Goal: Complete application form

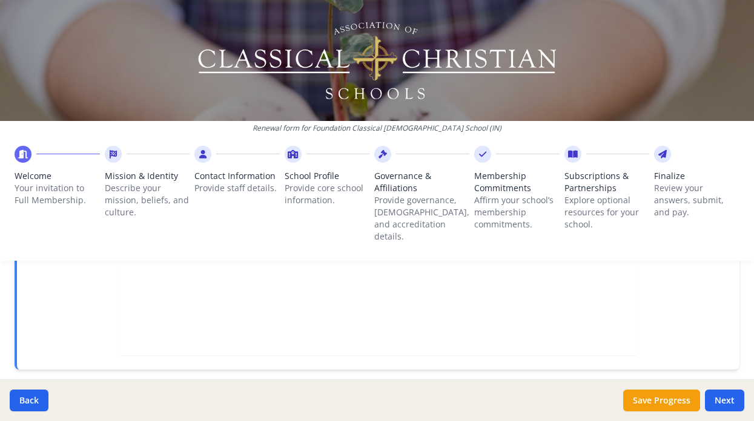
scroll to position [484, 0]
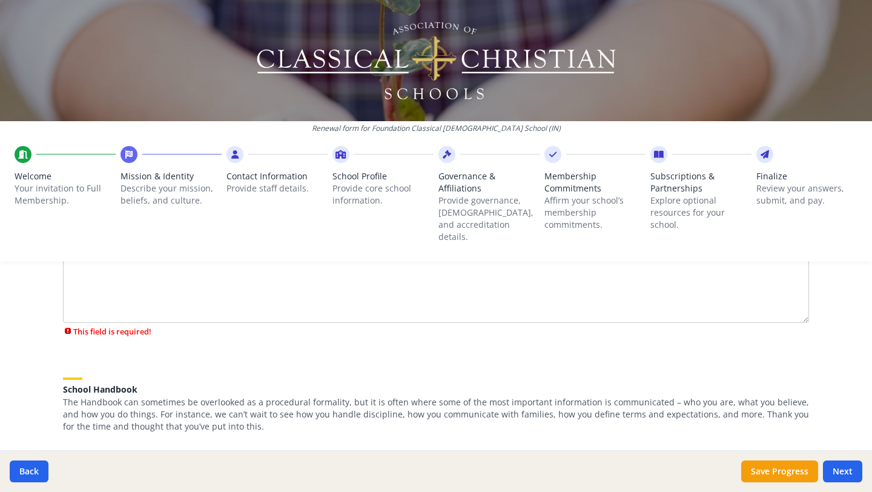
scroll to position [307, 0]
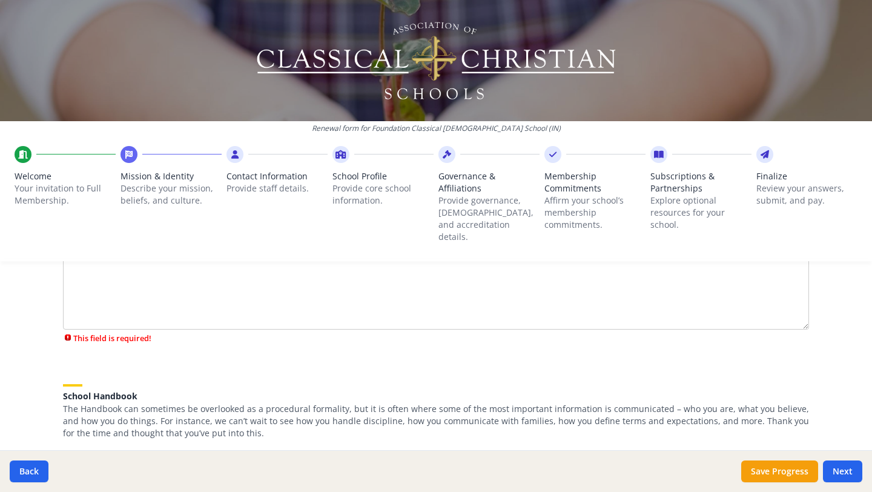
click at [264, 274] on textarea "What is your mission statement?" at bounding box center [436, 288] width 746 height 81
type textarea "q"
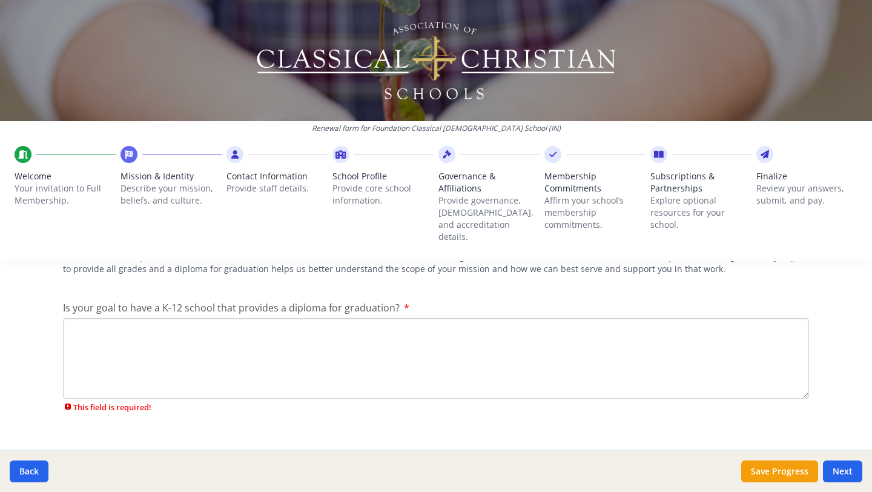
scroll to position [0, 0]
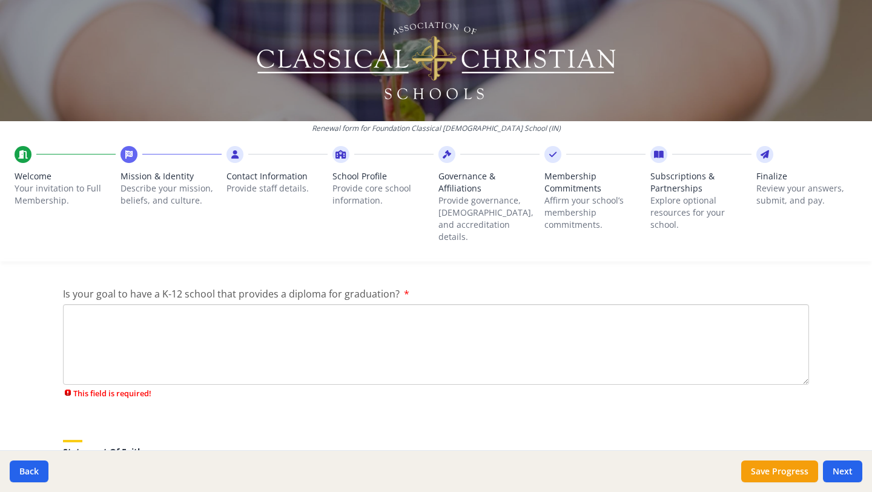
type textarea "-"
click at [209, 321] on textarea "Is your goal to have a K-12 school that provides a diploma for graduation?" at bounding box center [436, 344] width 746 height 81
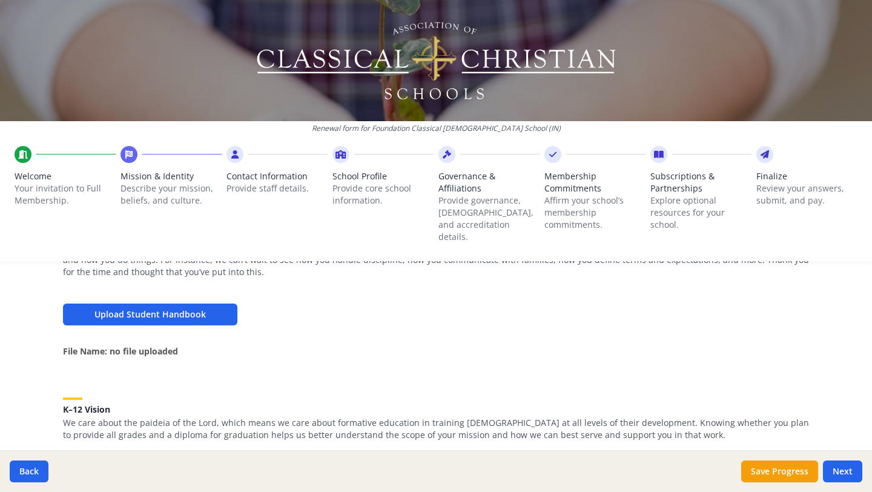
scroll to position [381, 0]
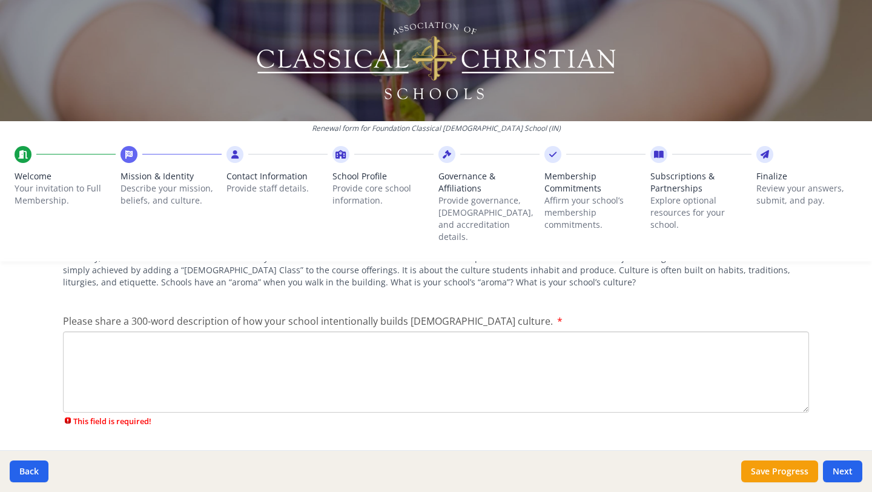
type textarea "Yes"
click at [185, 335] on textarea "Please share a 300-word description of how your school intentionally builds [DE…" at bounding box center [436, 371] width 746 height 81
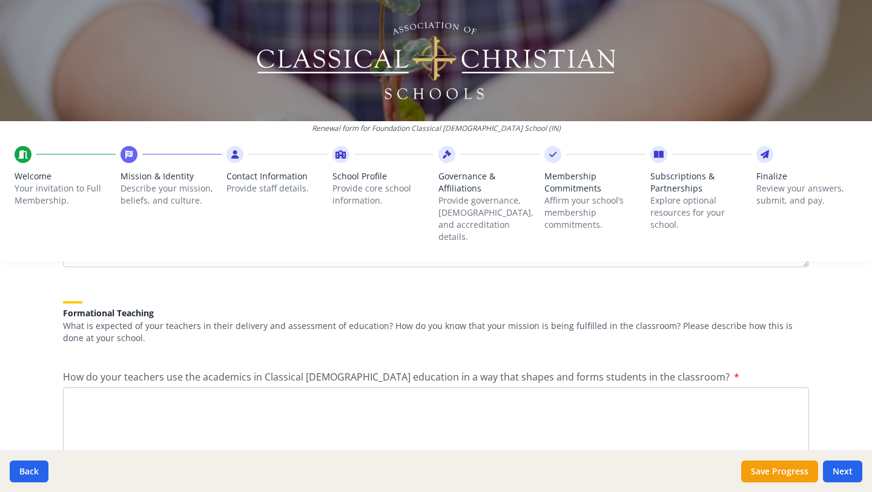
type textarea "-"
click at [186, 387] on textarea "How do your teachers use the academics in Classical [DEMOGRAPHIC_DATA] educatio…" at bounding box center [436, 427] width 746 height 81
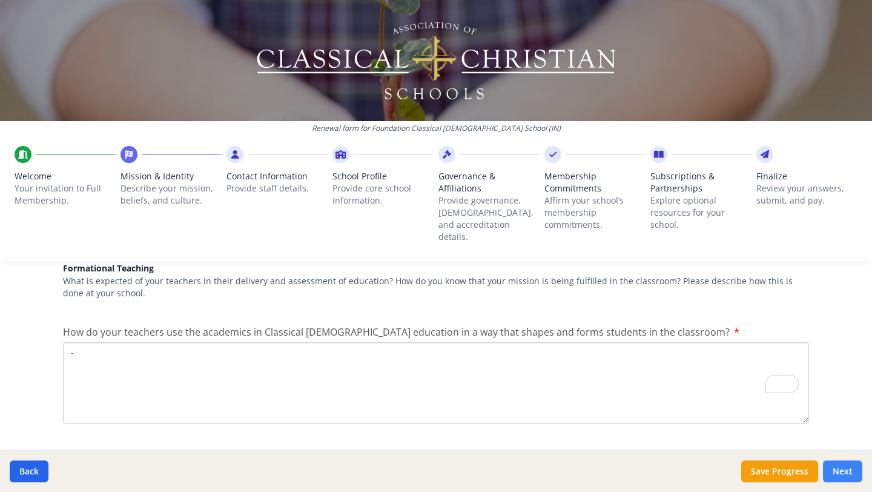
type textarea "-"
click at [841, 469] on button "Next" at bounding box center [842, 471] width 39 height 22
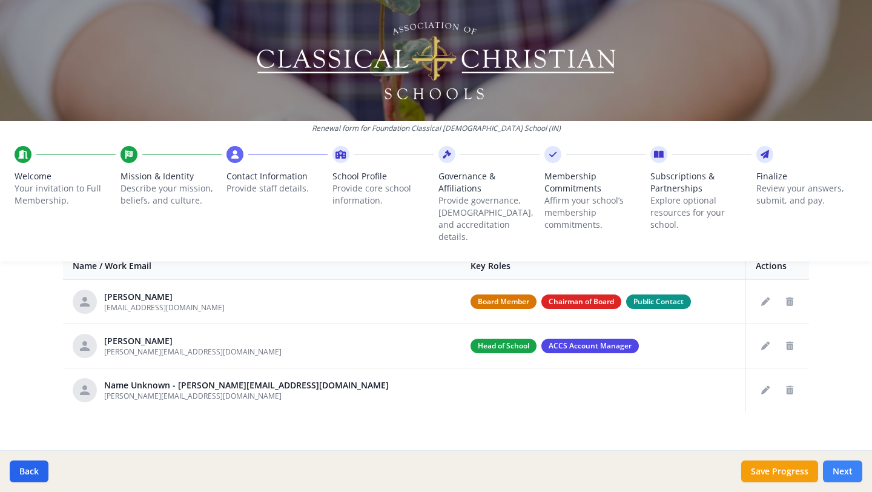
click at [839, 464] on button "Next" at bounding box center [842, 471] width 39 height 22
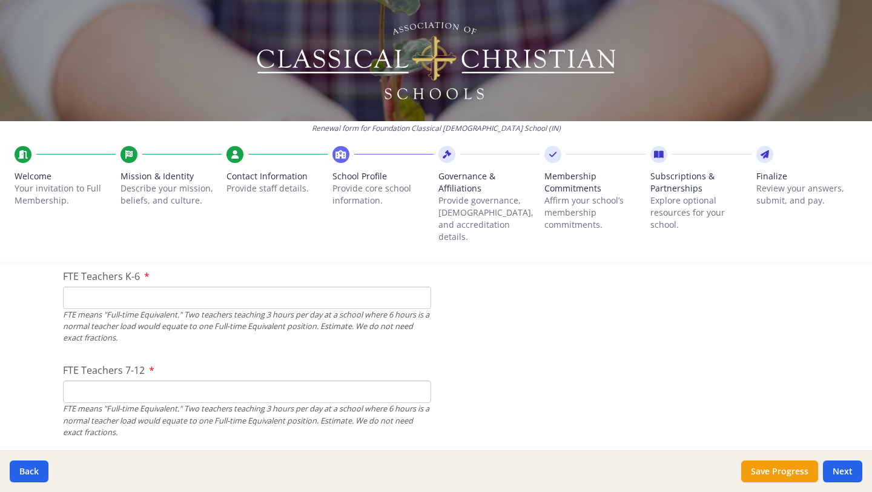
click at [178, 286] on input "FTE Teachers K-6" at bounding box center [247, 297] width 368 height 22
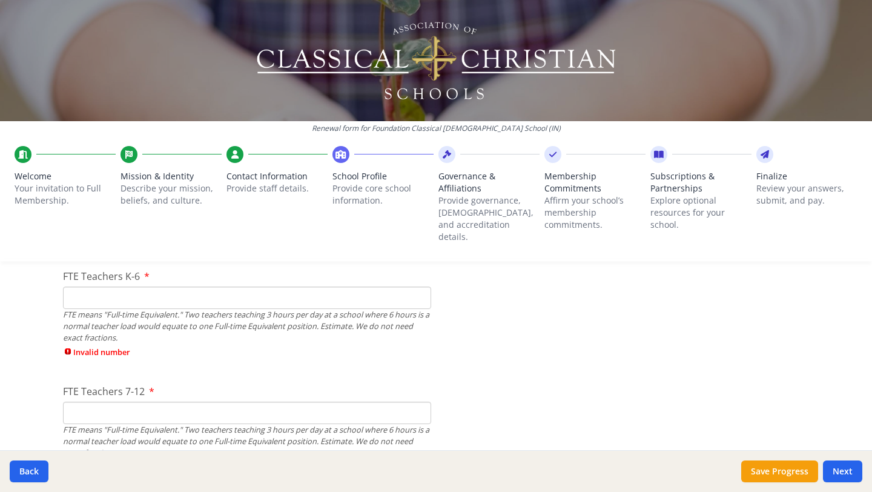
click at [150, 384] on div "FTE Teachers 7-12 FTE means "Full-time Equivalent." Two teachers teaching 3 hou…" at bounding box center [247, 421] width 368 height 75
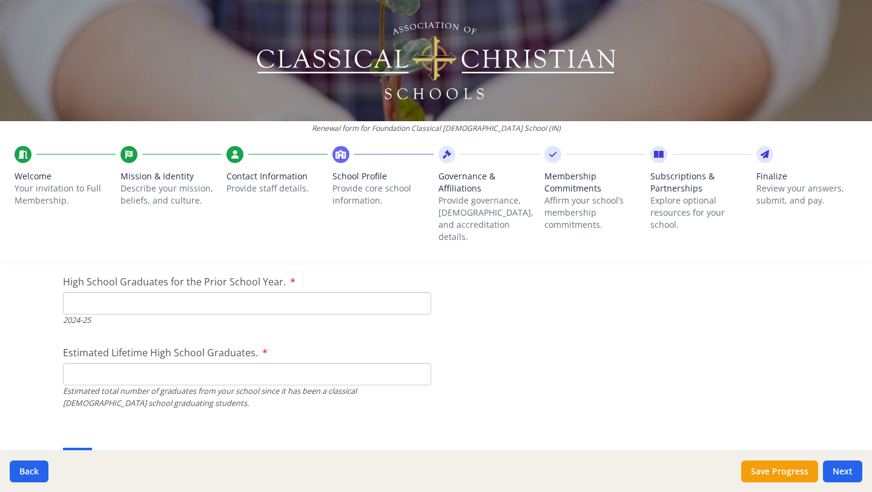
click at [156, 292] on input "High School Graduates for the Prior School Year." at bounding box center [247, 303] width 368 height 22
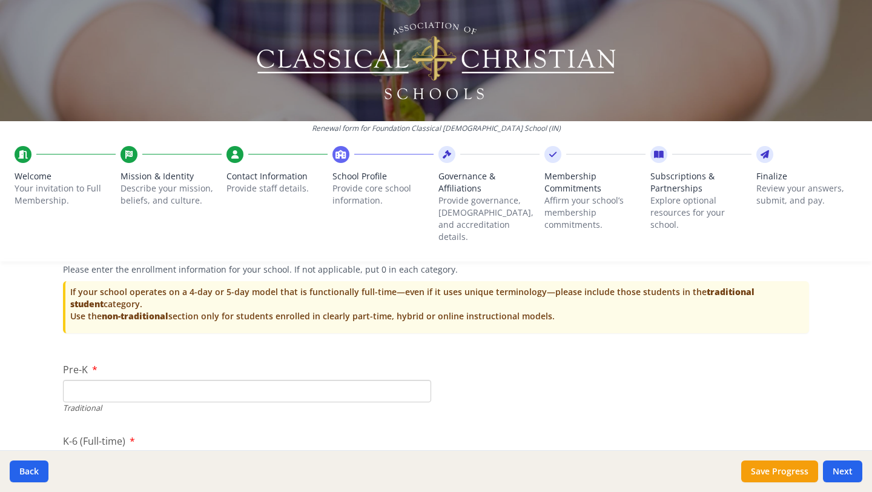
click at [125, 380] on input "Pre-K" at bounding box center [247, 391] width 368 height 22
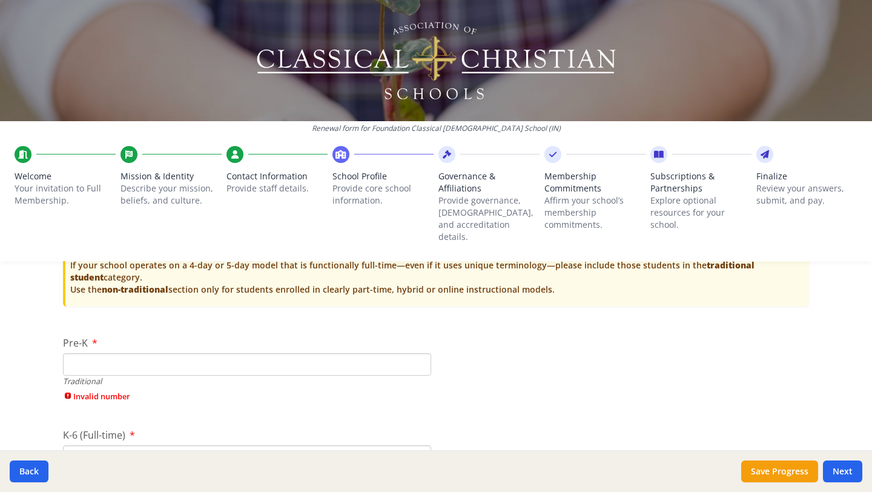
click at [119, 360] on input "Pre-K" at bounding box center [247, 364] width 368 height 22
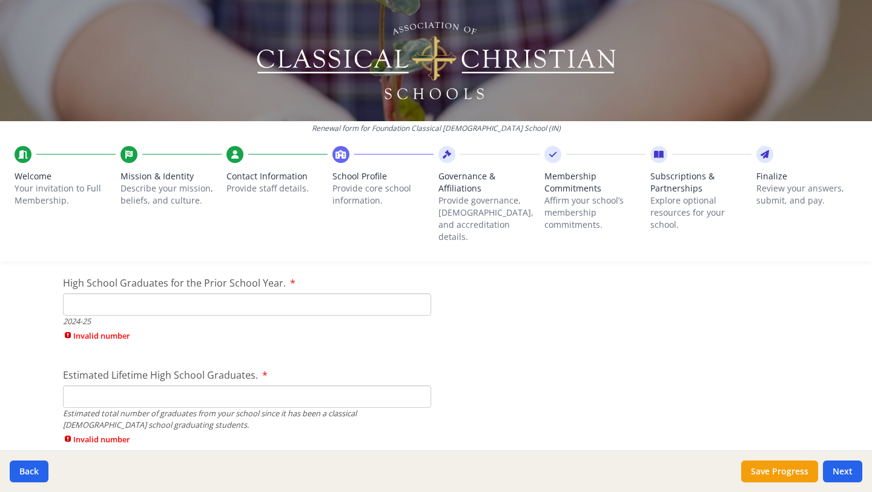
click at [317, 293] on input "High School Graduates for the Prior School Year." at bounding box center [247, 304] width 368 height 22
type input "0"
click at [274, 374] on div "Estimated Lifetime High School Graduates. Estimated total number of graduates f…" at bounding box center [247, 409] width 368 height 84
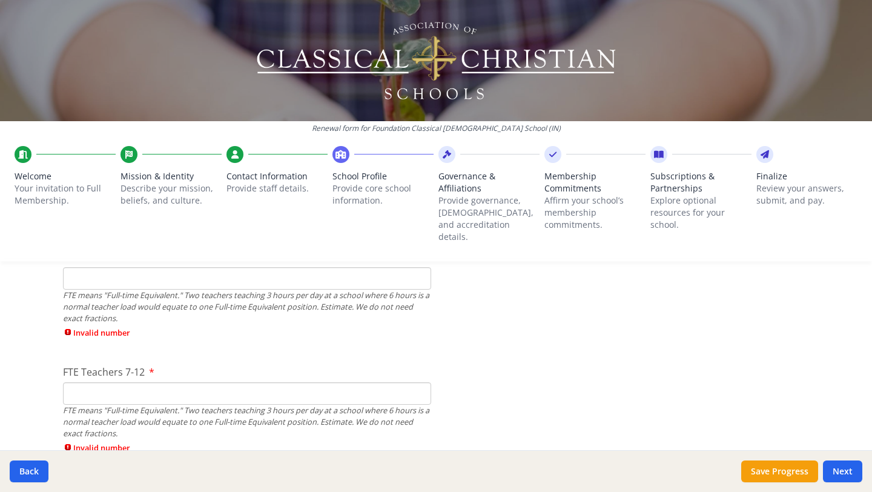
scroll to position [774, 0]
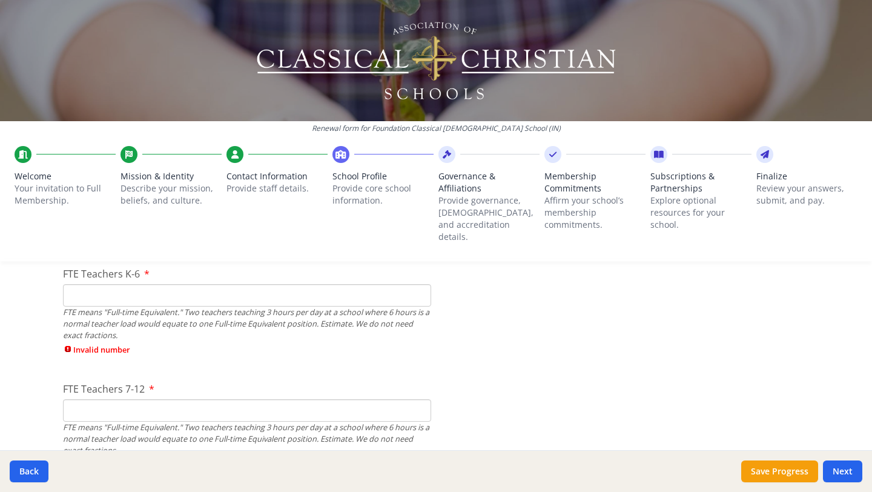
type input "4"
click at [239, 399] on input "FTE Teachers 7-12" at bounding box center [247, 410] width 368 height 22
type input "1"
click at [251, 287] on input "FTE Teachers K-6" at bounding box center [247, 295] width 368 height 22
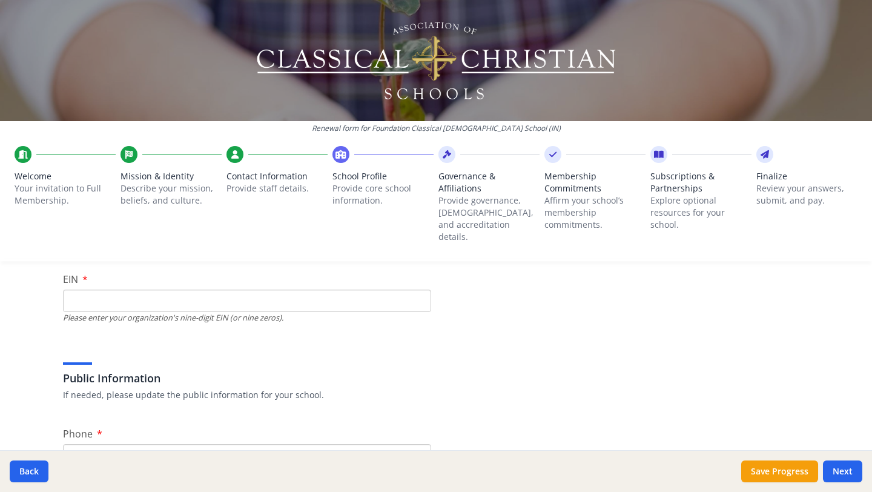
scroll to position [139, 0]
type input "6"
click at [251, 291] on input "EIN" at bounding box center [247, 302] width 368 height 22
type input "1"
click at [212, 445] on input "Phone" at bounding box center [247, 456] width 368 height 22
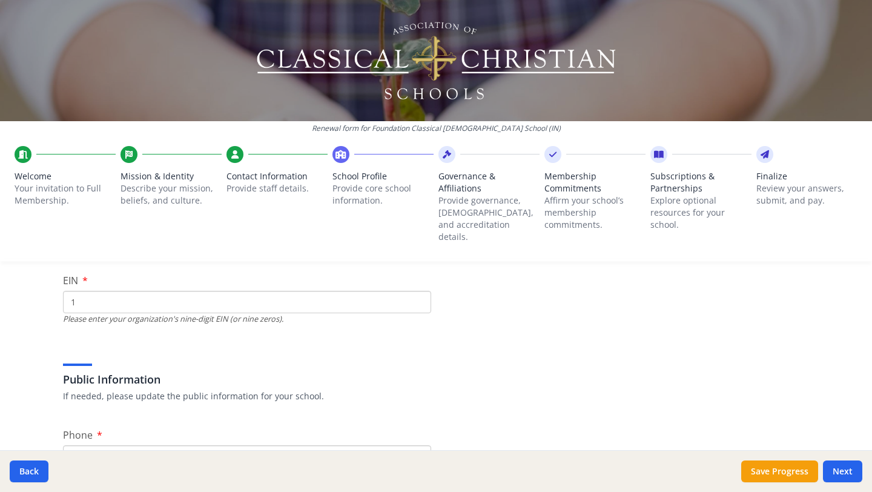
type input "1"
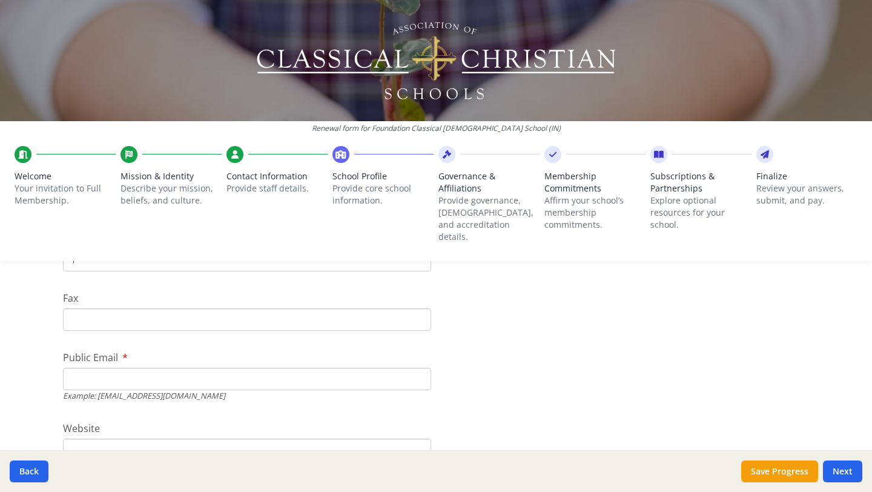
scroll to position [336, 0]
click at [288, 308] on input "Fax" at bounding box center [247, 319] width 368 height 22
click at [252, 367] on input "Public Email" at bounding box center [247, 378] width 368 height 22
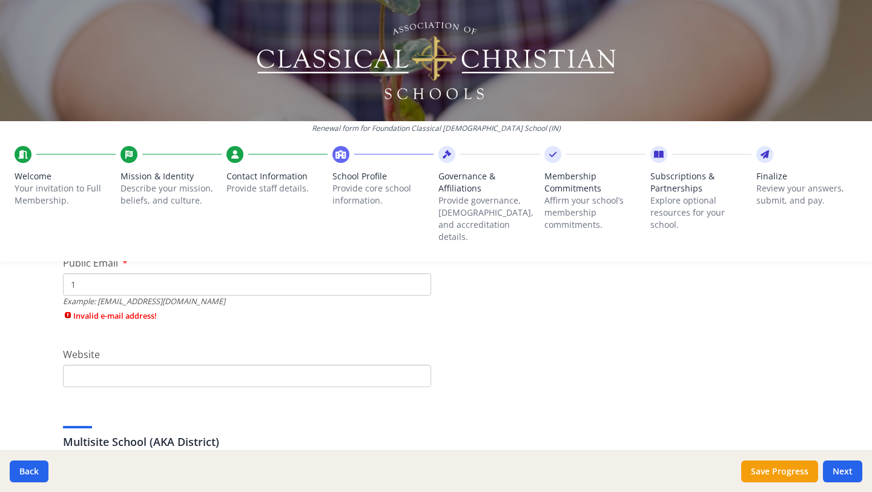
scroll to position [501, 0]
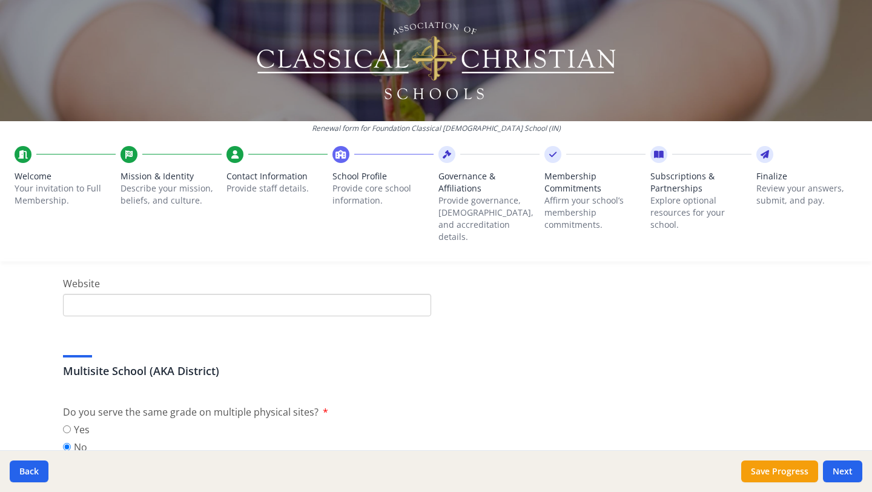
type input "1"
click at [239, 301] on input "Website" at bounding box center [247, 305] width 368 height 22
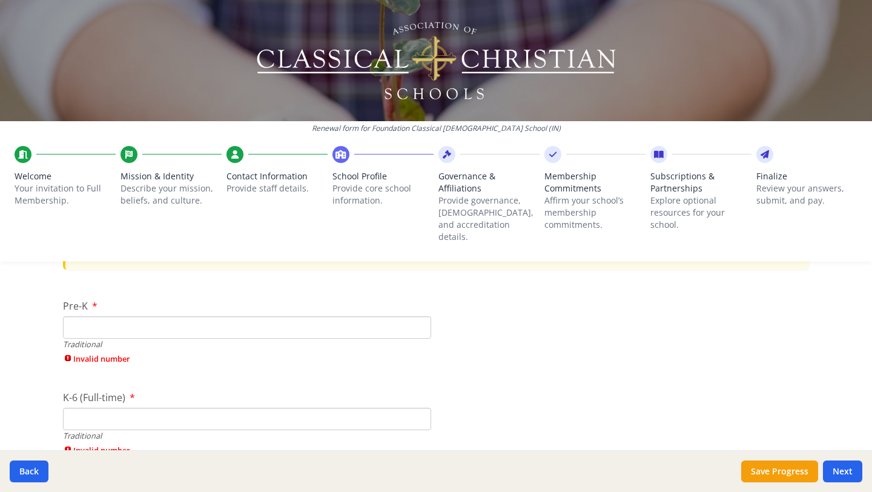
scroll to position [2534, 0]
click at [223, 315] on input "Pre-K" at bounding box center [247, 326] width 368 height 22
type input "0"
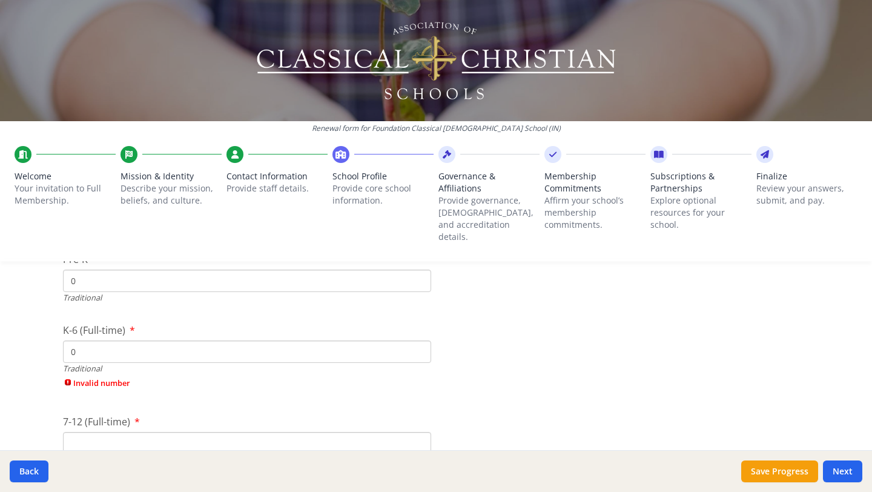
scroll to position [2596, 0]
type input "0"
click at [182, 395] on input "7-12 (Full-time)" at bounding box center [247, 406] width 368 height 22
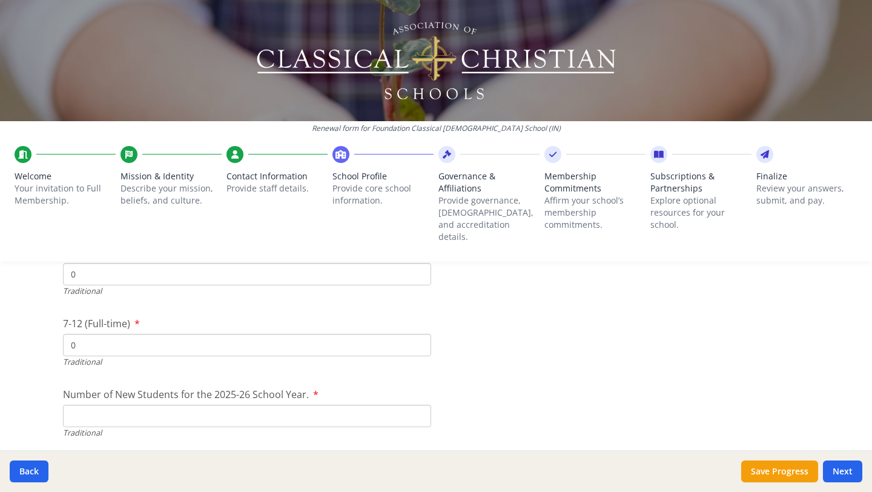
scroll to position [2671, 0]
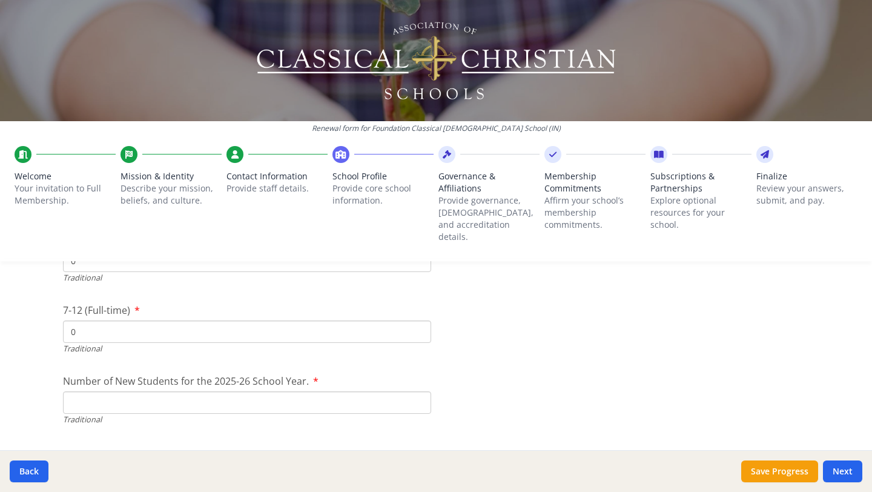
type input "0"
click at [171, 391] on input "Number of New Students for the 2025-26 School Year." at bounding box center [247, 402] width 368 height 22
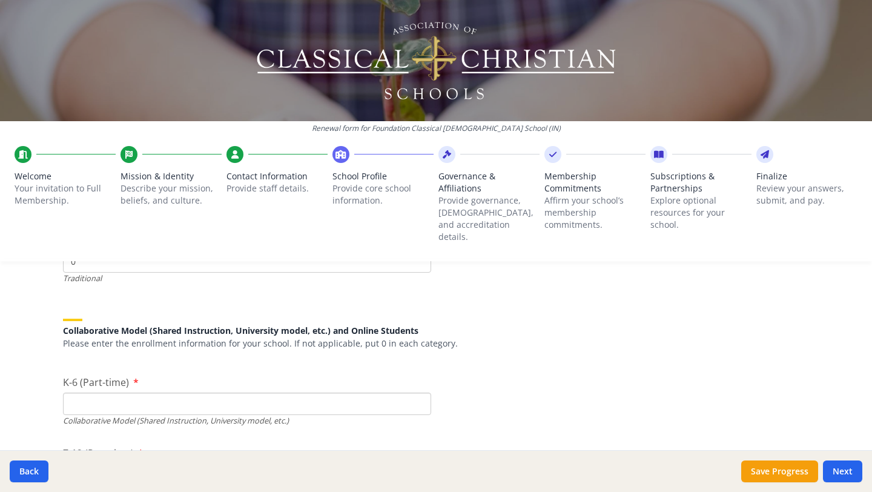
scroll to position [2813, 0]
type input "0"
click at [140, 393] on input "K-6 (Part-time)" at bounding box center [247, 403] width 368 height 22
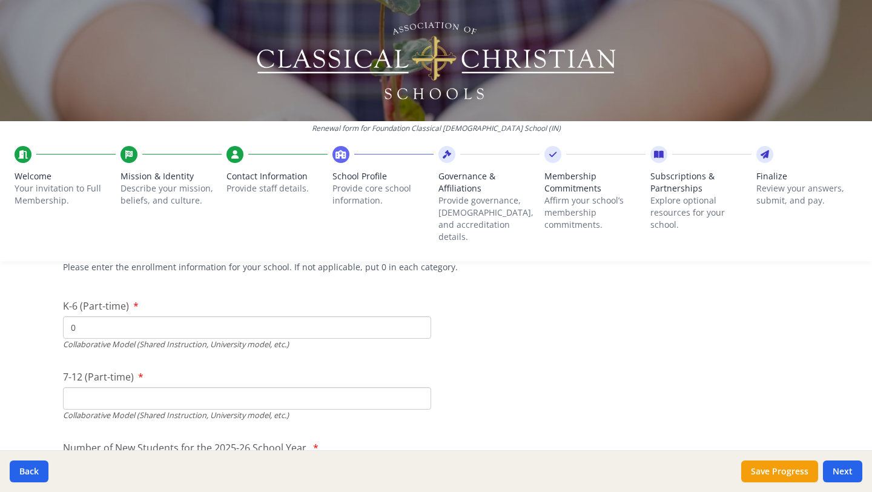
scroll to position [2899, 0]
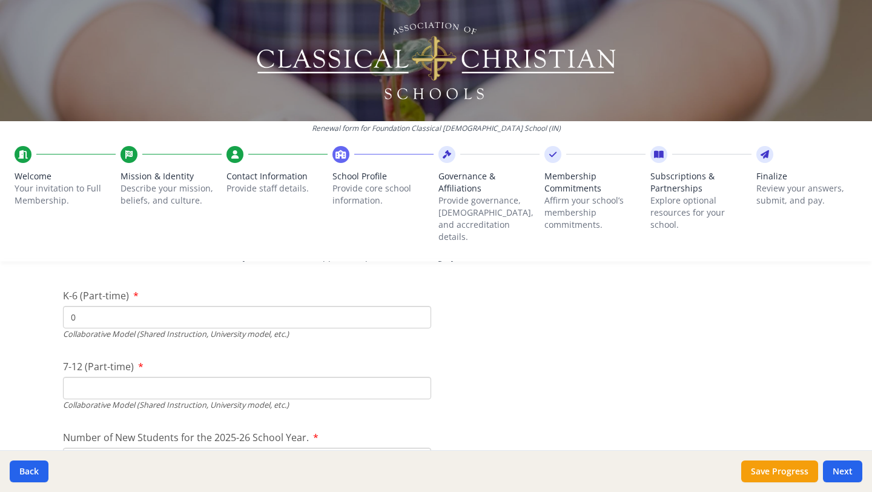
type input "0"
click at [123, 377] on input "7-12 (Part-time)" at bounding box center [247, 388] width 368 height 22
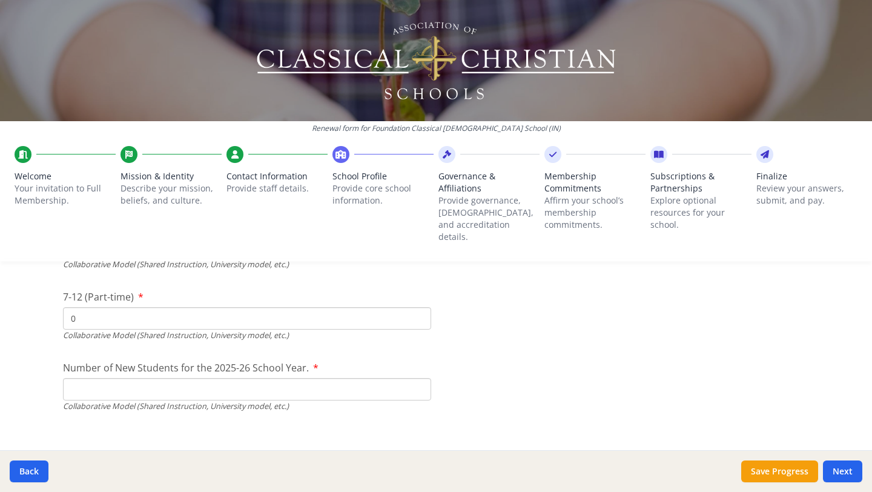
scroll to position [2975, 0]
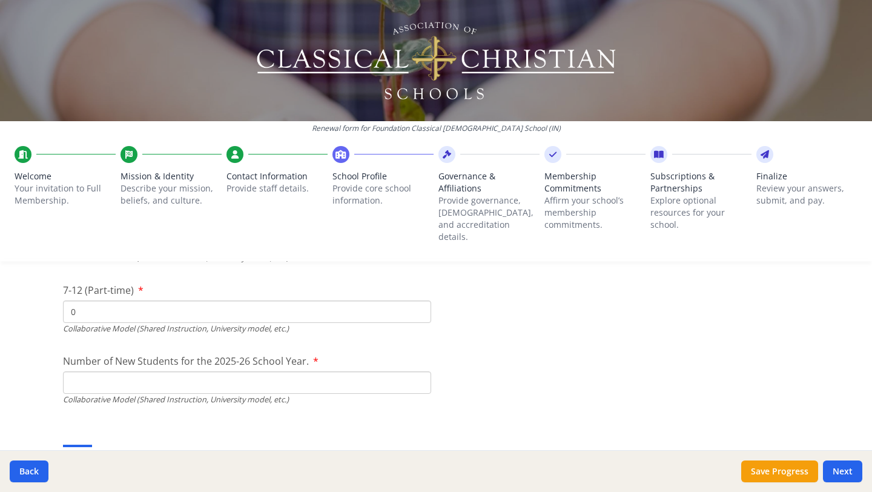
type input "0"
click at [114, 354] on span "Number of New Students for the 2025-26 School Year." at bounding box center [186, 360] width 246 height 13
click at [114, 110] on input "0" at bounding box center [247, 98] width 368 height 22
click at [119, 110] on input "Number of New Students for the 2025-26 School Year." at bounding box center [247, 98] width 368 height 22
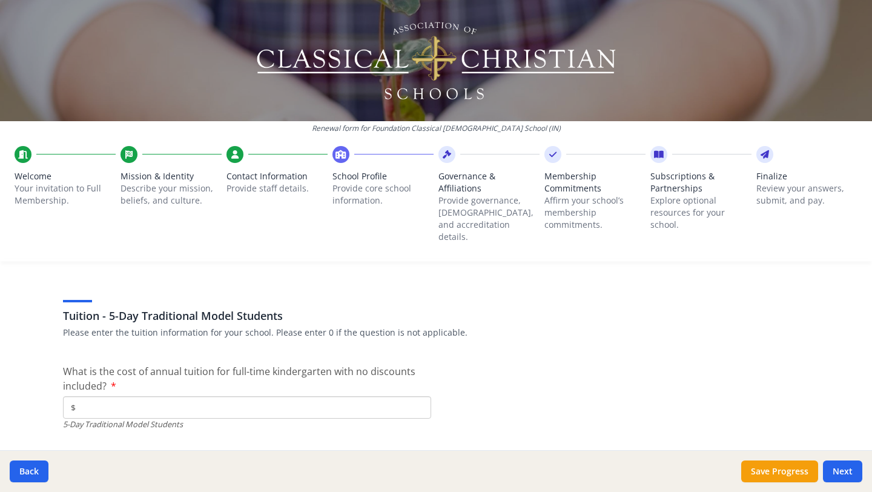
scroll to position [3140, 0]
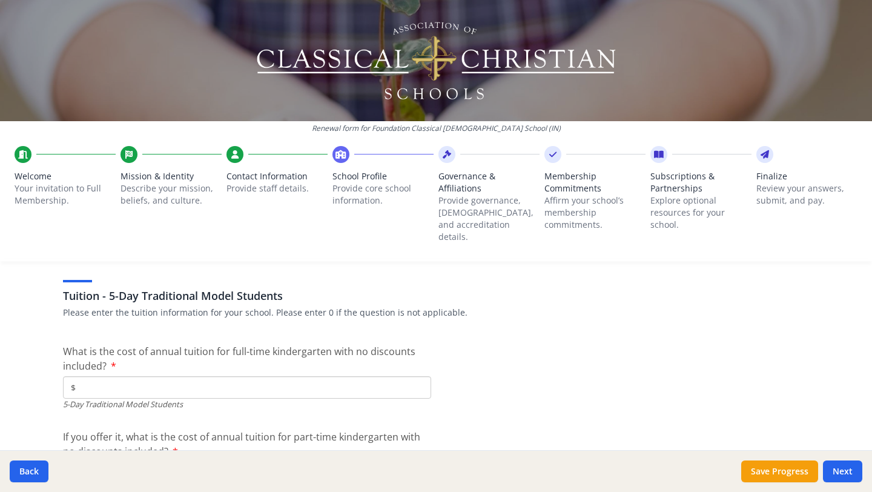
type input "0"
click at [251, 376] on input "$" at bounding box center [247, 387] width 368 height 22
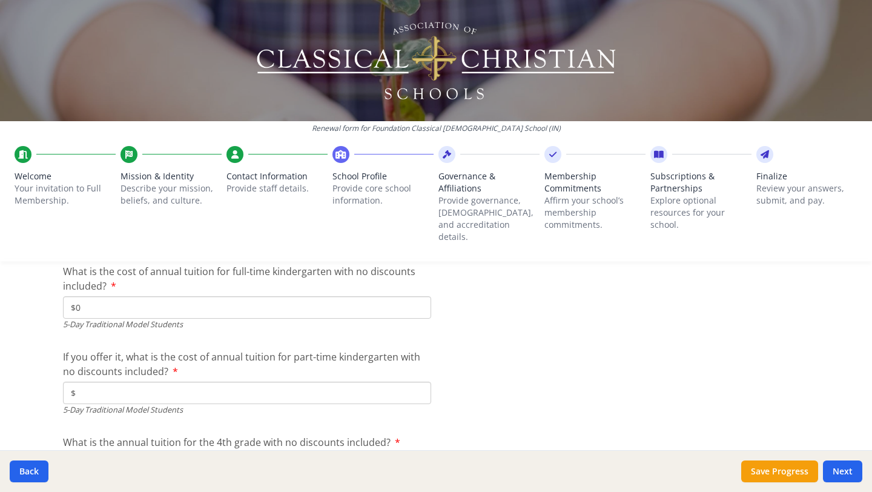
scroll to position [3224, 0]
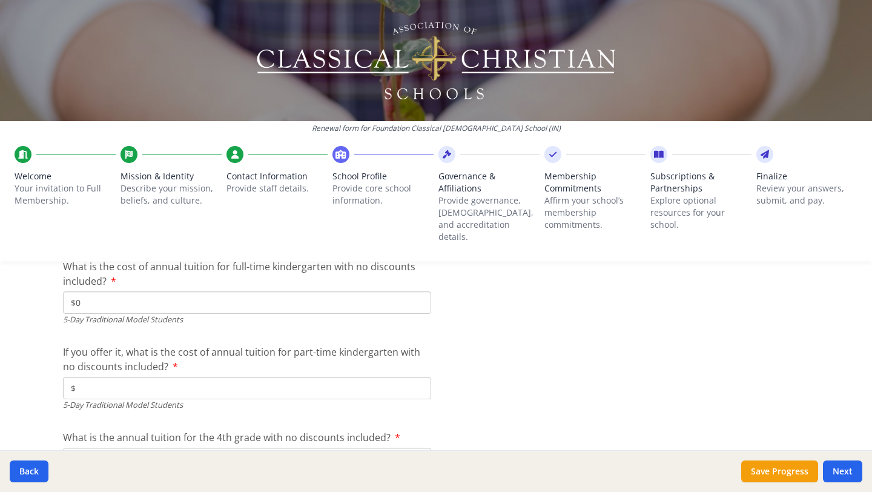
type input "$0"
click at [226, 378] on input "$" at bounding box center [247, 388] width 368 height 22
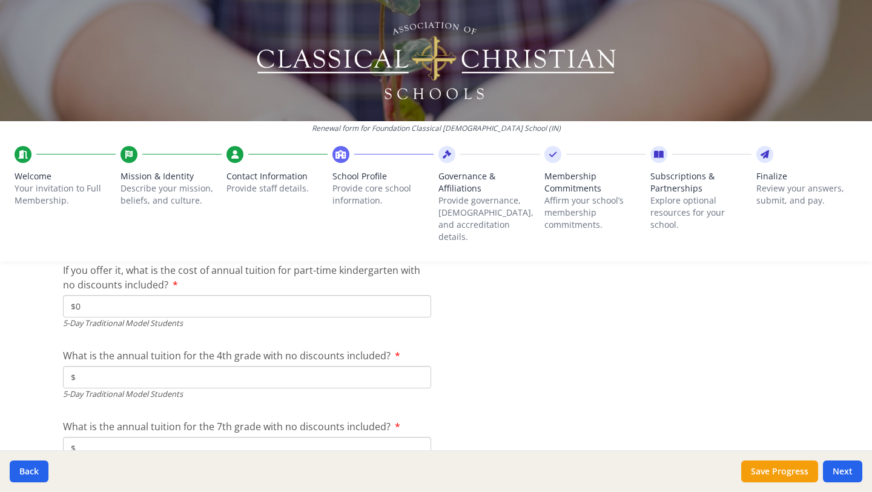
scroll to position [3308, 0]
type input "$0"
click at [230, 364] on input "$" at bounding box center [247, 375] width 368 height 22
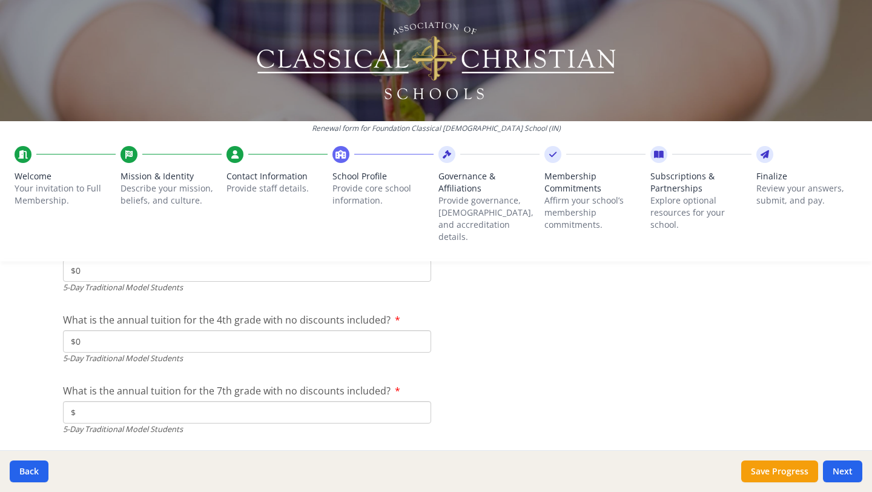
scroll to position [3353, 0]
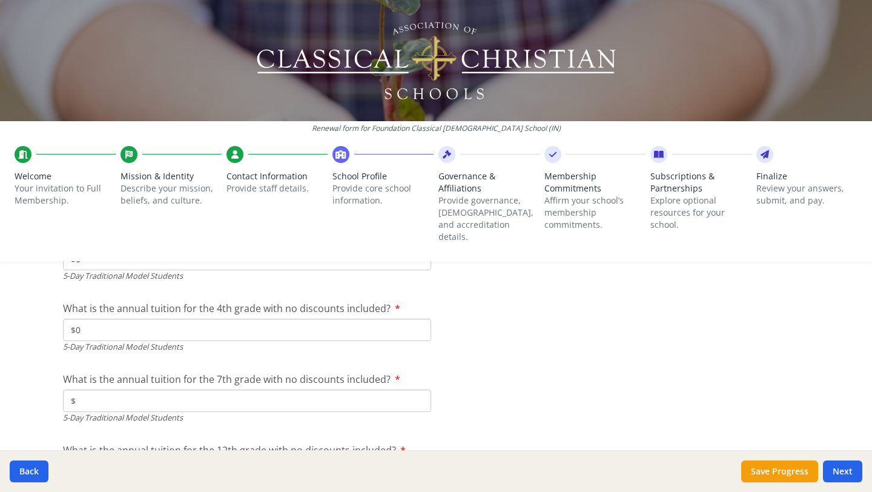
type input "$0"
click at [210, 389] on input "$" at bounding box center [247, 400] width 368 height 22
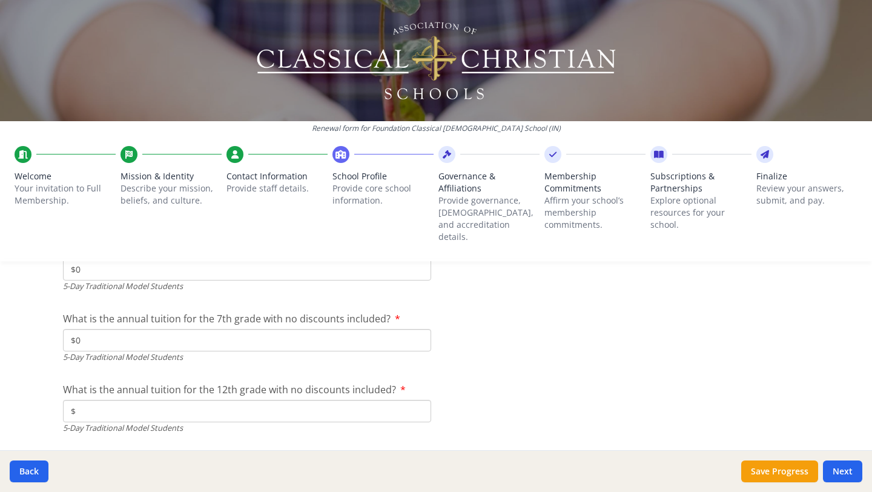
scroll to position [3419, 0]
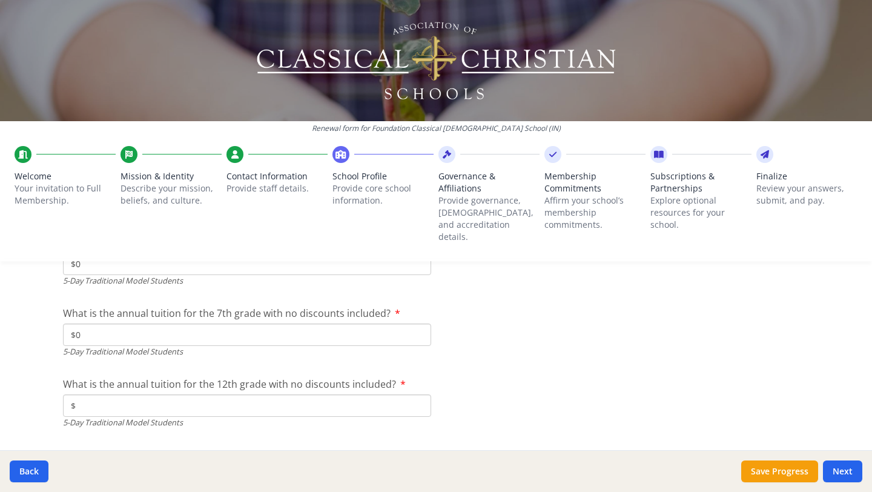
type input "$0"
click at [196, 398] on input "$" at bounding box center [247, 405] width 368 height 22
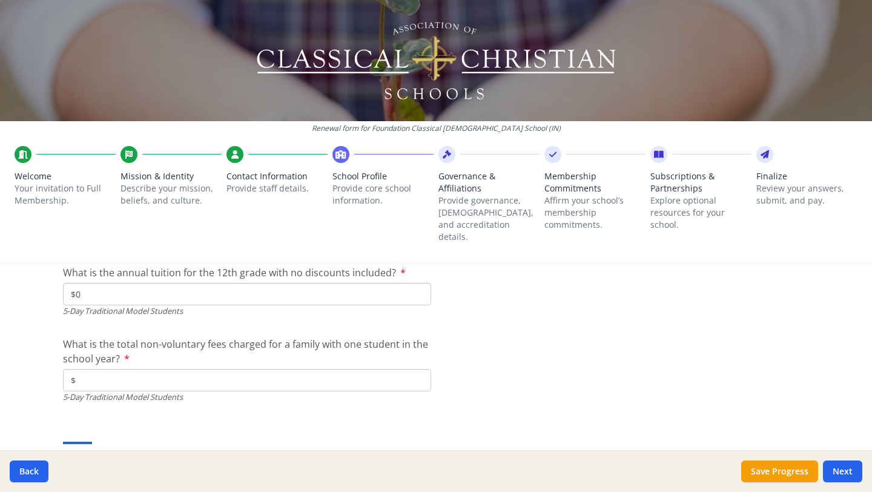
scroll to position [3535, 0]
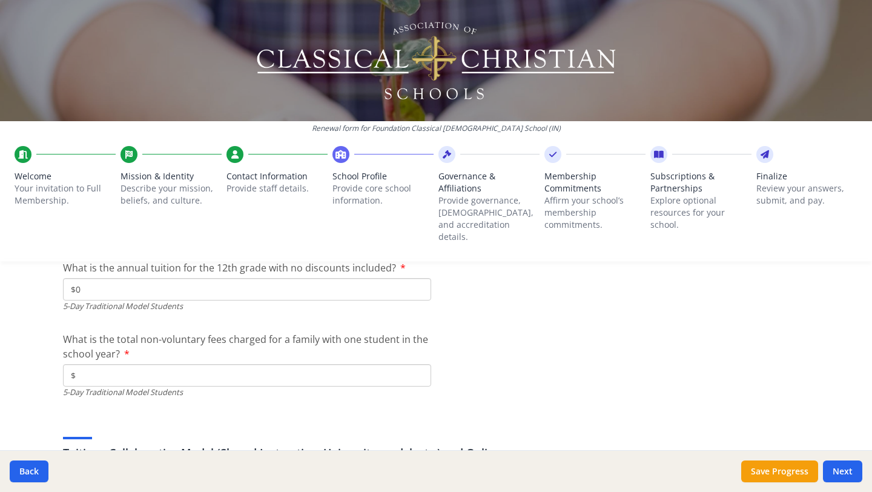
type input "$0"
click at [196, 364] on input "$" at bounding box center [247, 375] width 368 height 22
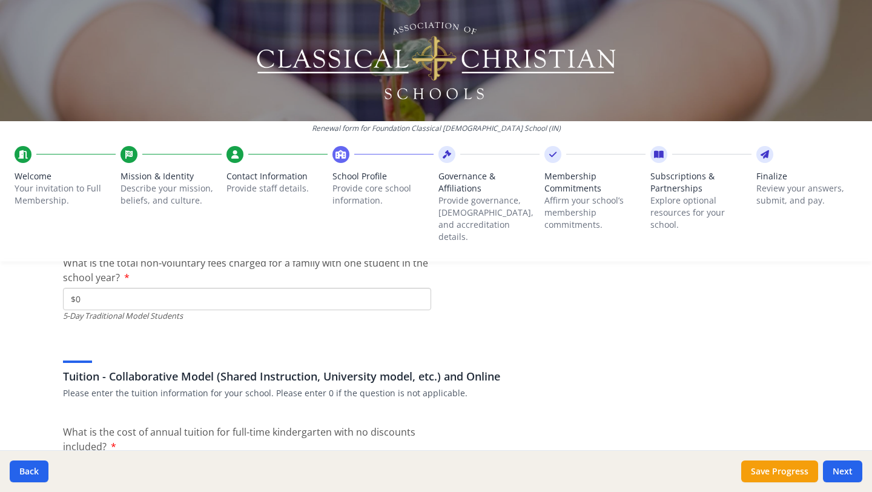
scroll to position [3621, 0]
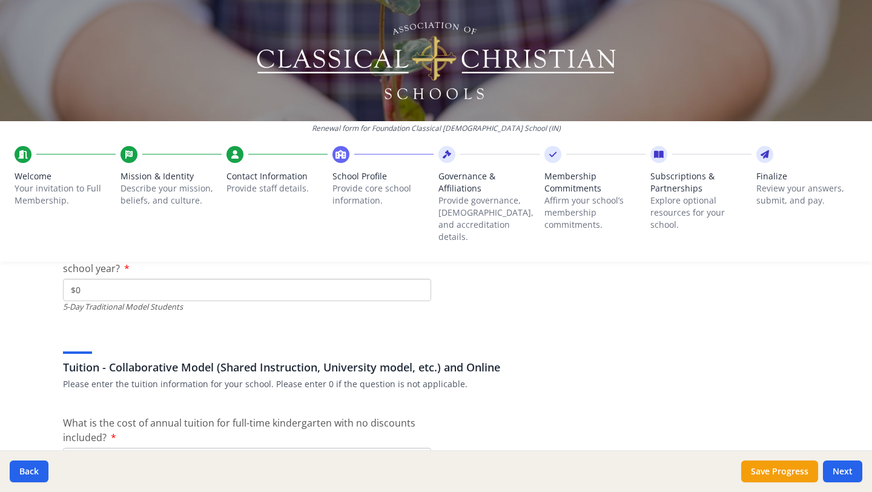
type input "$0"
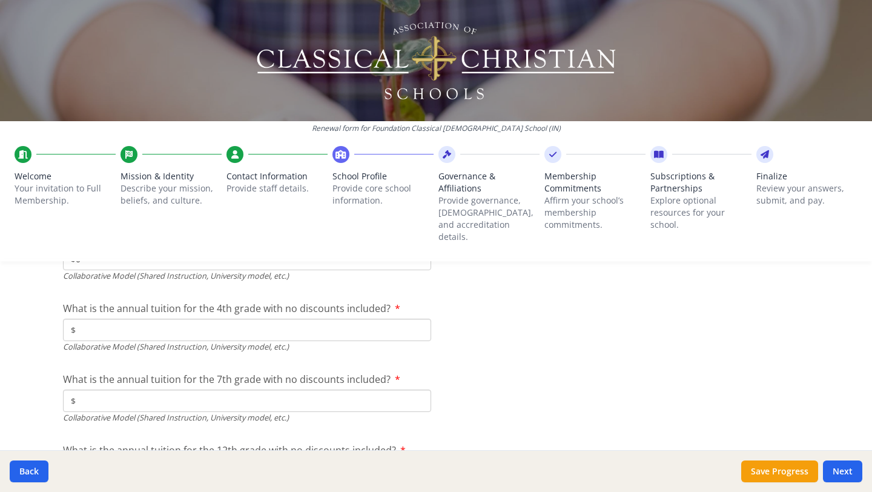
scroll to position [3867, 0]
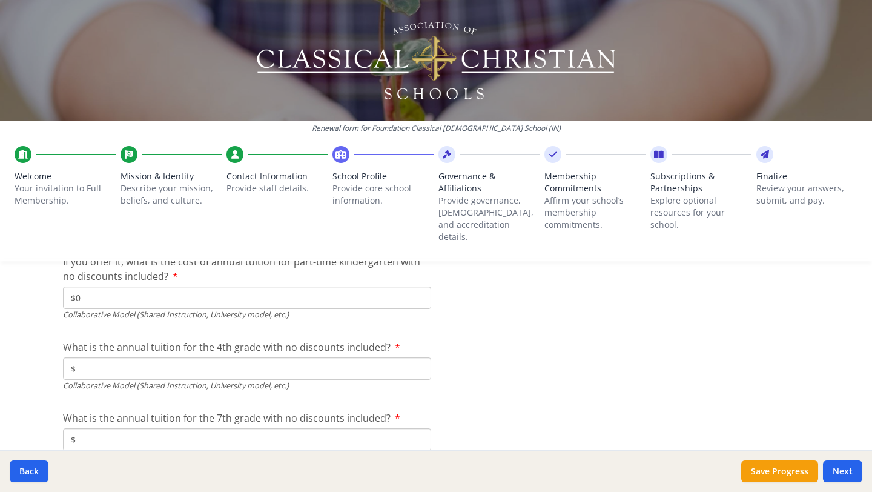
type input "$0"
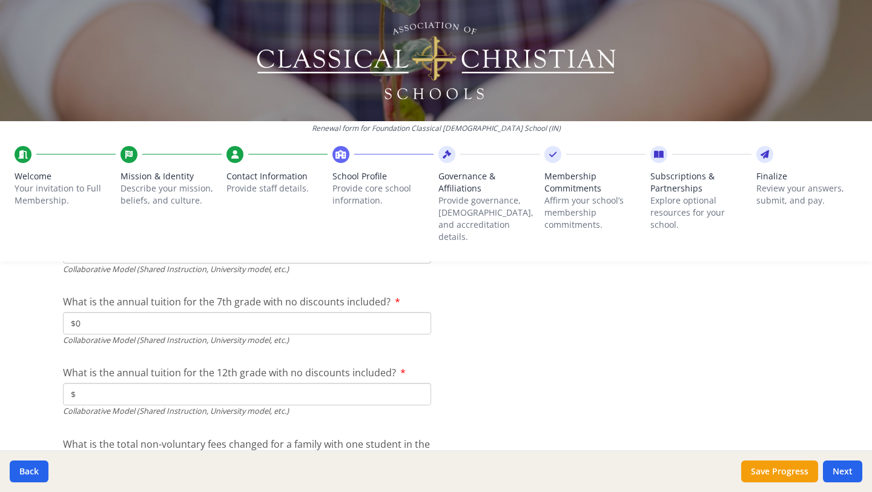
scroll to position [4000, 0]
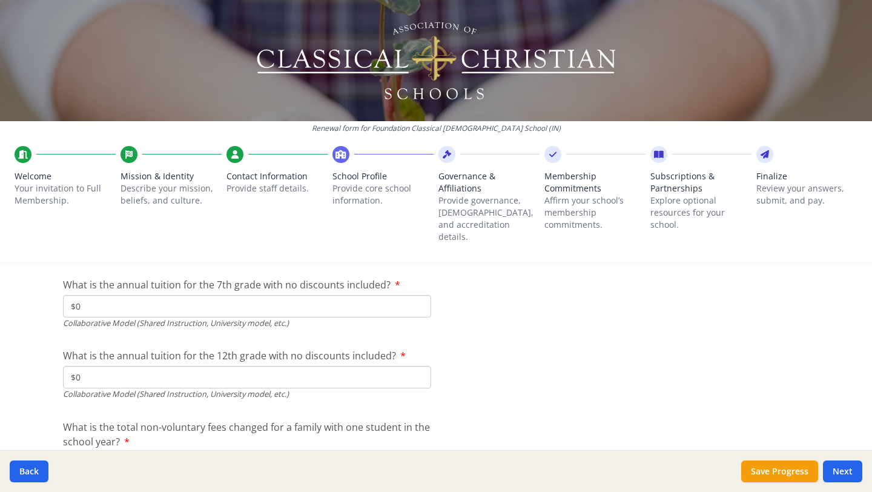
type input "$0"
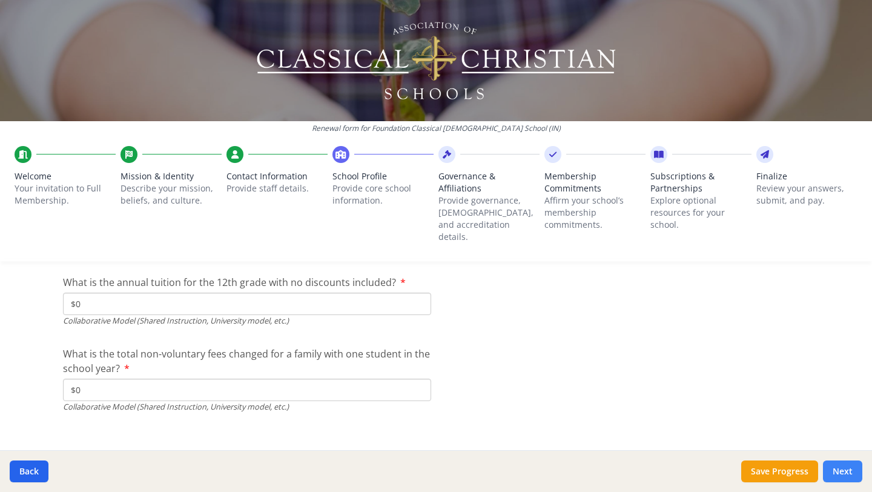
click at [835, 466] on button "Next" at bounding box center [842, 471] width 39 height 22
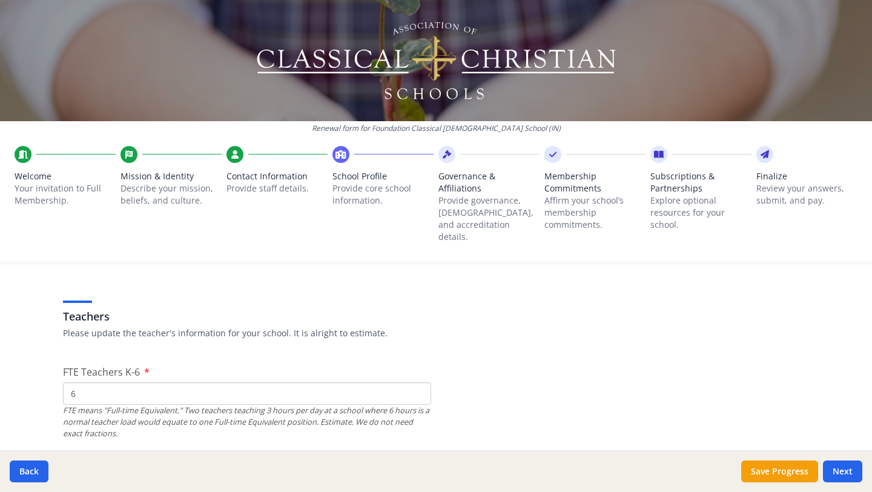
scroll to position [691, 0]
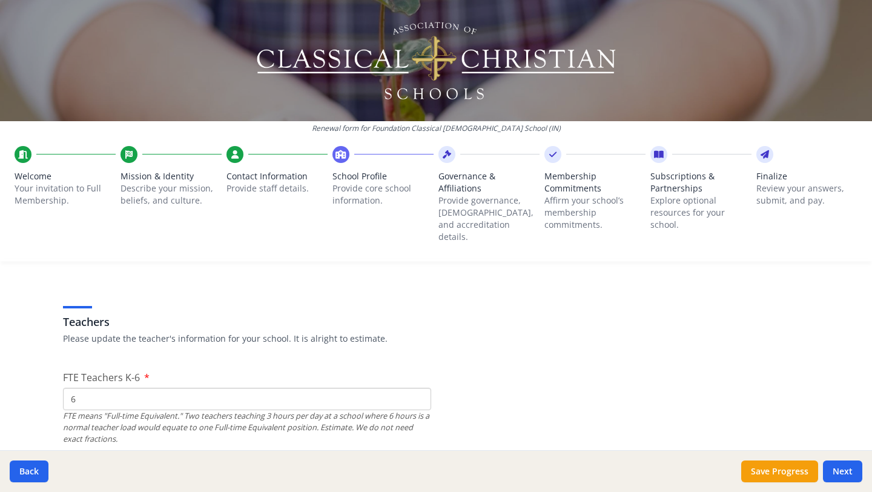
click at [301, 387] on input "6" at bounding box center [247, 398] width 368 height 22
type input "0"
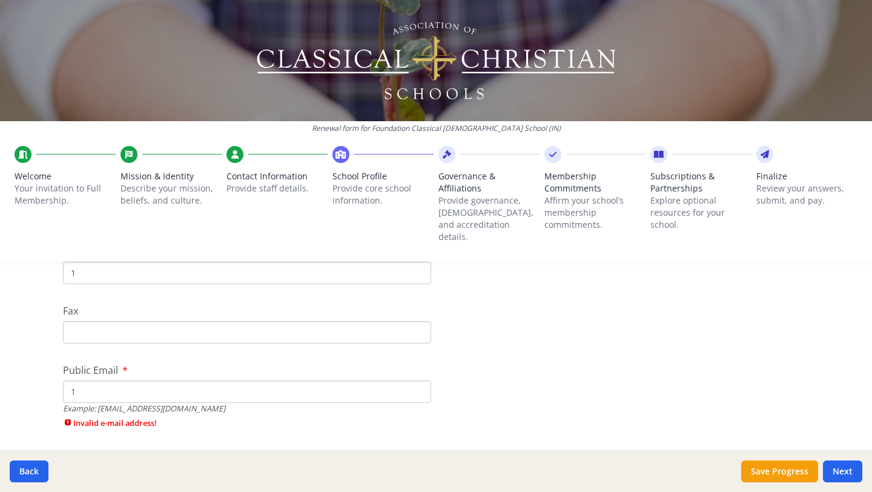
scroll to position [322, 0]
click at [242, 381] on input "1" at bounding box center [247, 392] width 368 height 22
paste input "[PERSON_NAME][EMAIL_ADDRESS][DOMAIN_NAME]"
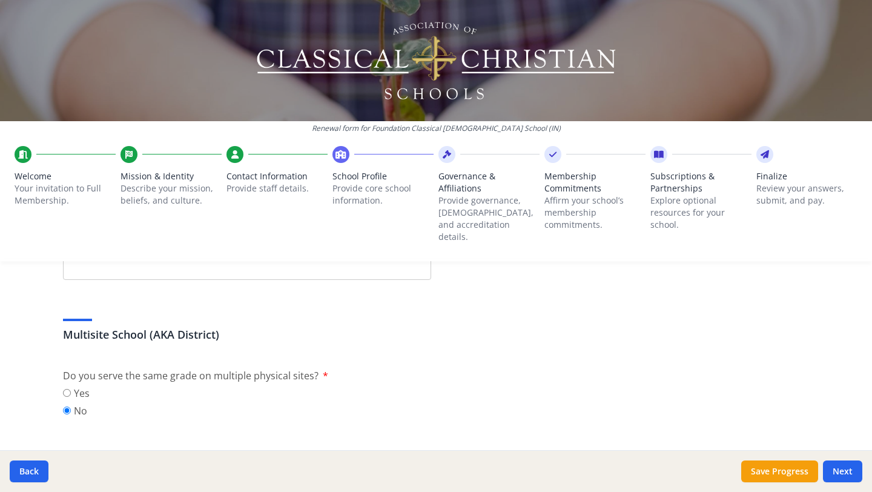
scroll to position [533, 0]
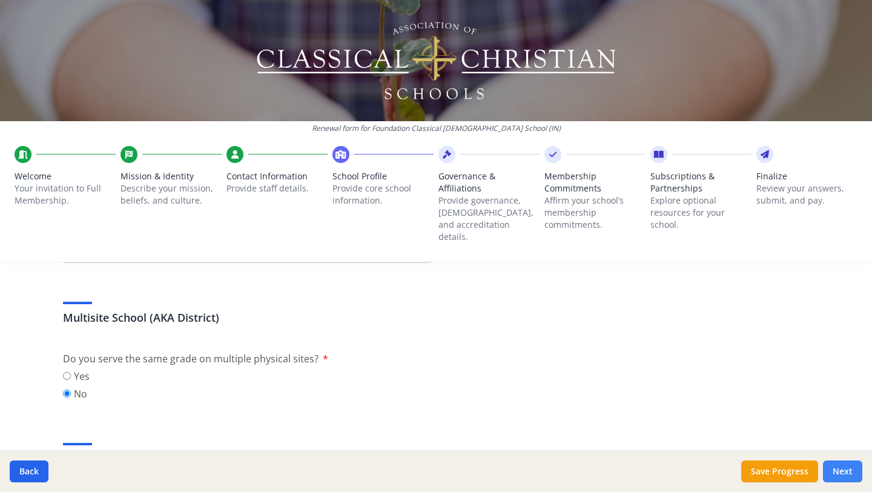
type input "[PERSON_NAME][EMAIL_ADDRESS][DOMAIN_NAME]"
click at [834, 466] on button "Next" at bounding box center [842, 471] width 39 height 22
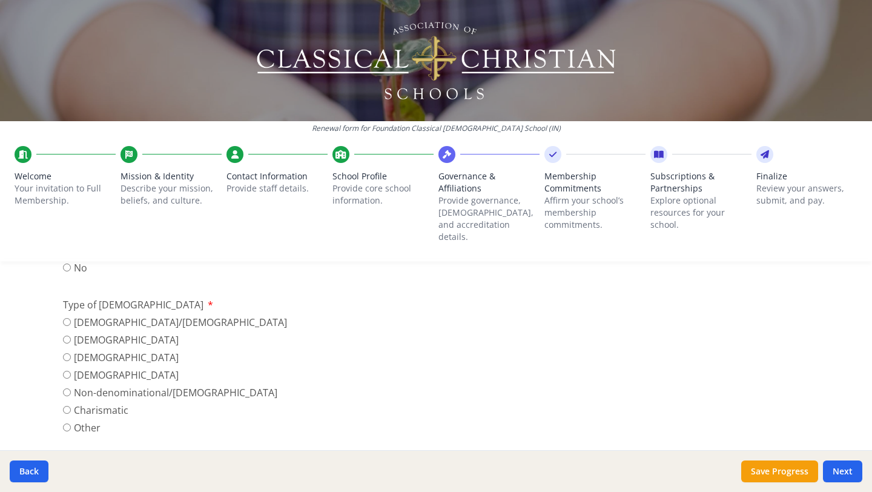
scroll to position [426, 0]
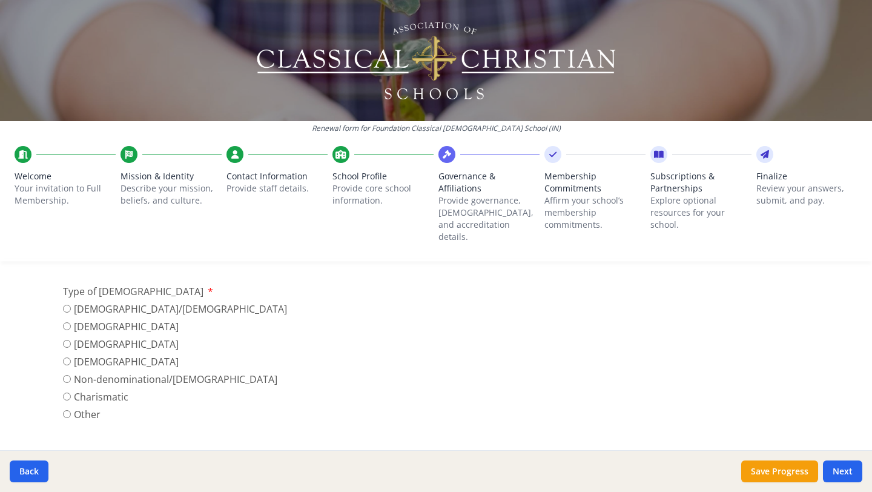
click at [96, 354] on label "[DEMOGRAPHIC_DATA]" at bounding box center [175, 361] width 224 height 15
click at [71, 357] on input "[DEMOGRAPHIC_DATA]" at bounding box center [67, 361] width 8 height 8
radio input "true"
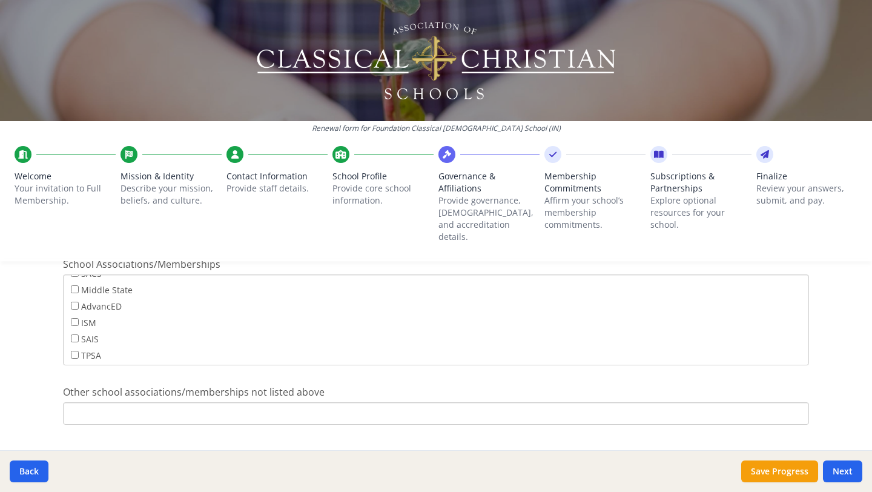
scroll to position [962, 0]
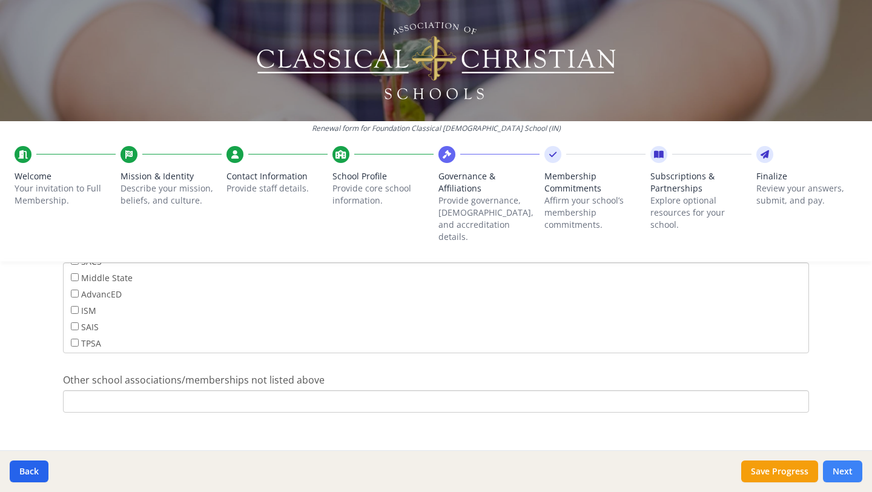
click at [835, 467] on button "Next" at bounding box center [842, 471] width 39 height 22
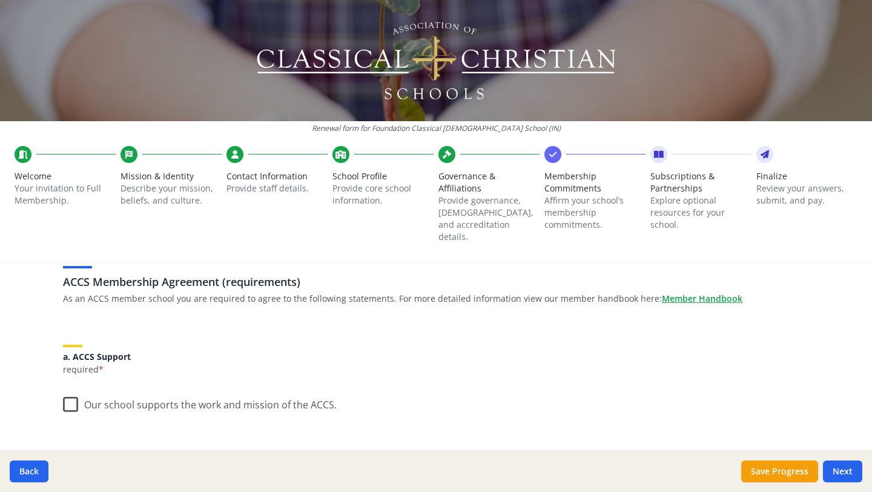
scroll to position [102, 0]
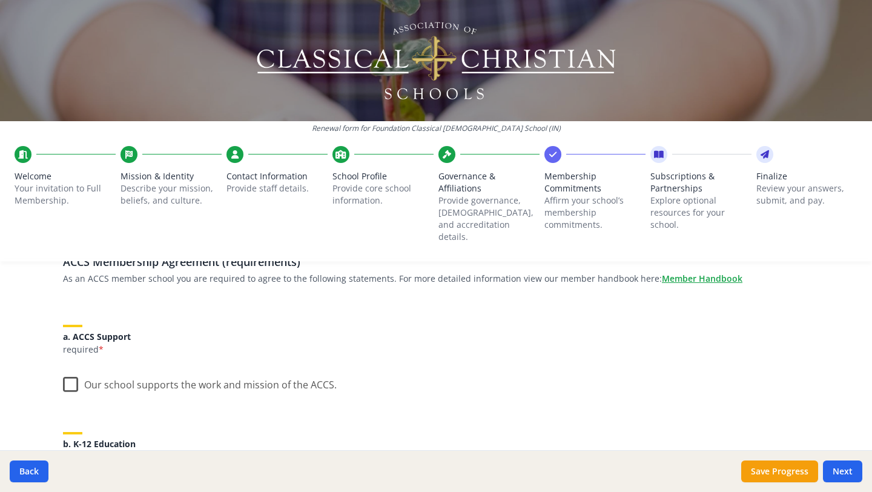
click at [70, 370] on label "Our school supports the work and mission of the ACCS." at bounding box center [200, 382] width 274 height 26
click at [0, 0] on input "Our school supports the work and mission of the ACCS." at bounding box center [0, 0] width 0 height 0
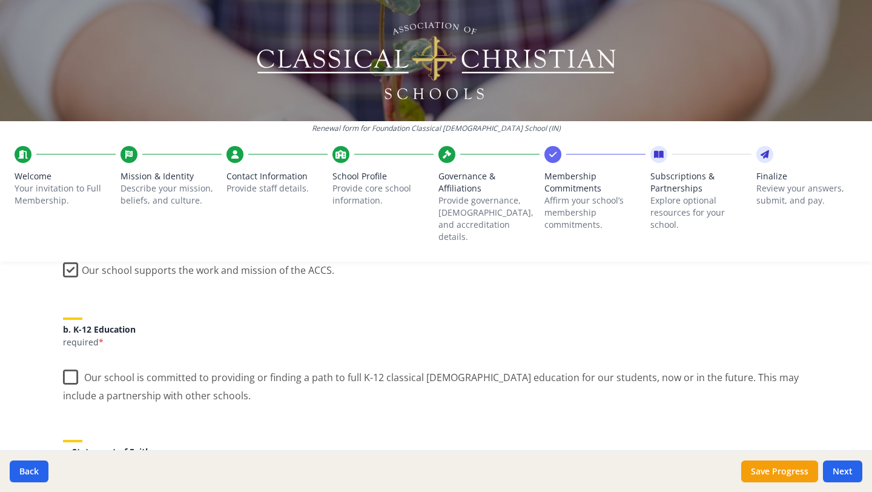
scroll to position [253, 0]
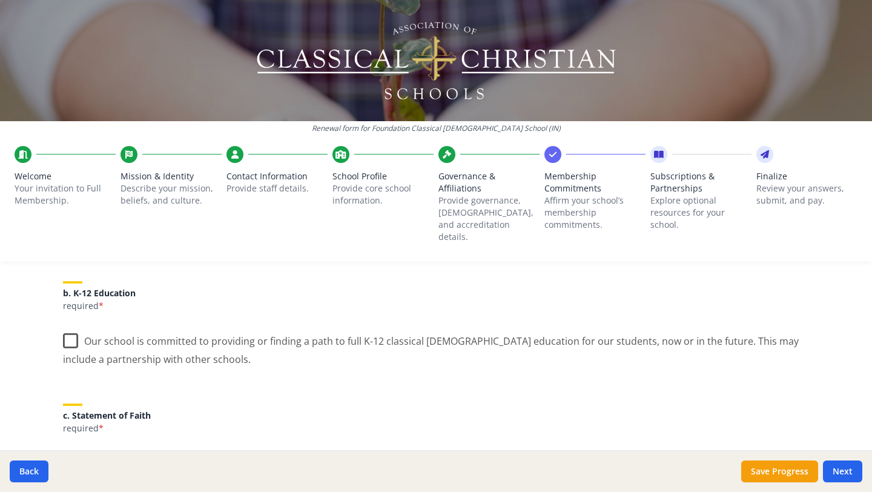
click at [70, 326] on label "Our school is committed to providing or finding a path to full K-12 classical […" at bounding box center [436, 345] width 746 height 41
click at [0, 0] on input "Our school is committed to providing or finding a path to full K-12 classical […" at bounding box center [0, 0] width 0 height 0
click at [71, 447] on label "Our school agrees with the ACCS Statement of Faith." at bounding box center [192, 460] width 259 height 26
click at [0, 0] on input "Our school agrees with the ACCS Statement of Faith." at bounding box center [0, 0] width 0 height 0
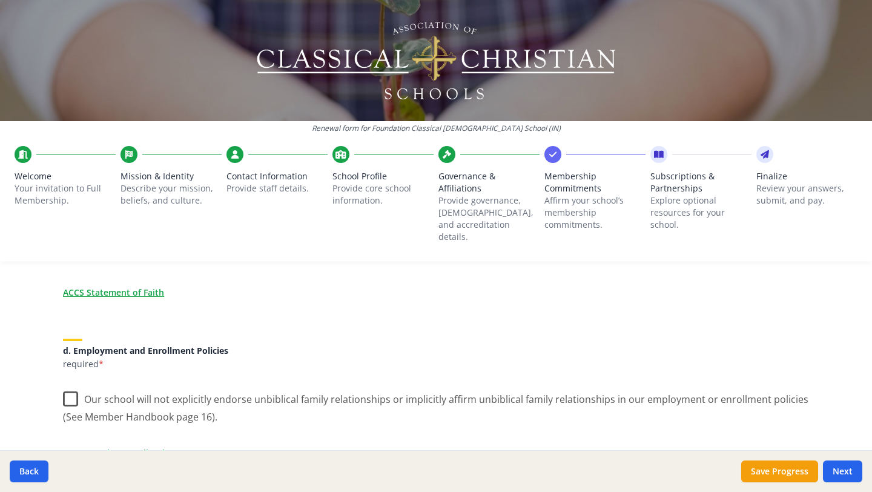
scroll to position [467, 0]
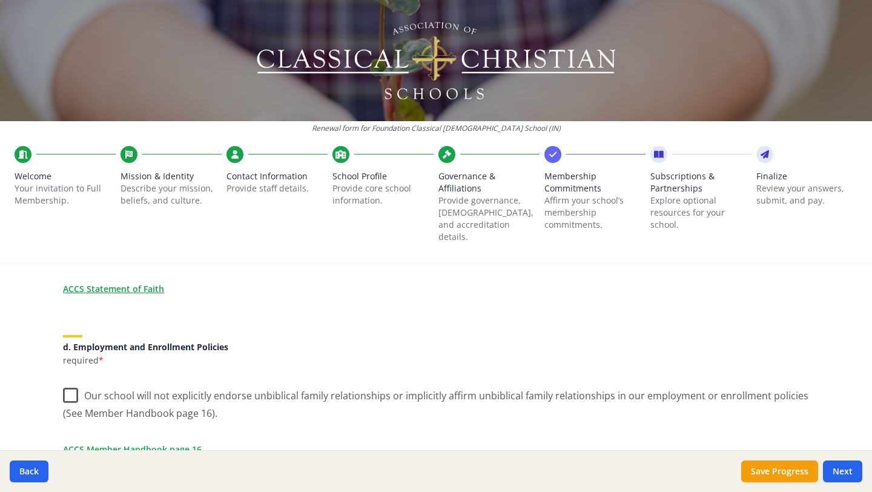
click at [68, 387] on label "Our school will not explicitly endorse unbiblical family relationships or impli…" at bounding box center [436, 400] width 746 height 41
click at [0, 0] on input "Our school will not explicitly endorse unbiblical family relationships or impli…" at bounding box center [0, 0] width 0 height 0
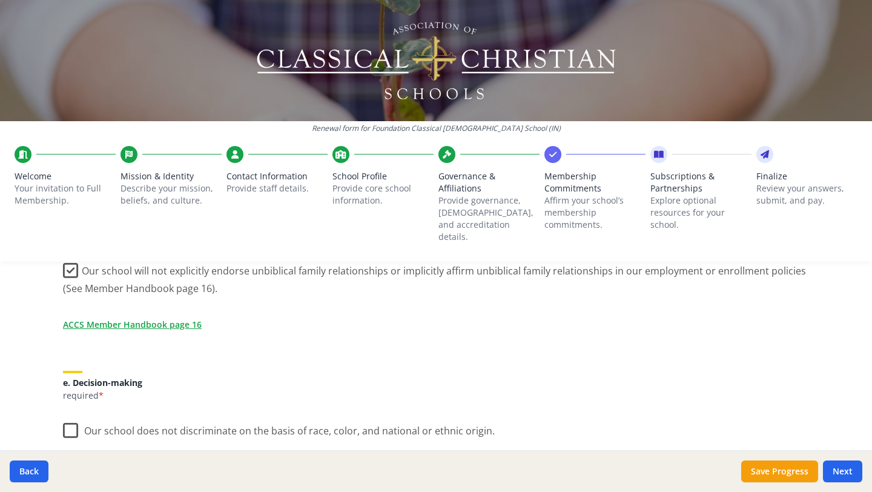
scroll to position [593, 0]
click at [68, 413] on label "Our school does not discriminate on the basis of race, color, and national or e…" at bounding box center [279, 426] width 432 height 26
click at [0, 0] on input "Our school does not discriminate on the basis of race, color, and national or e…" at bounding box center [0, 0] width 0 height 0
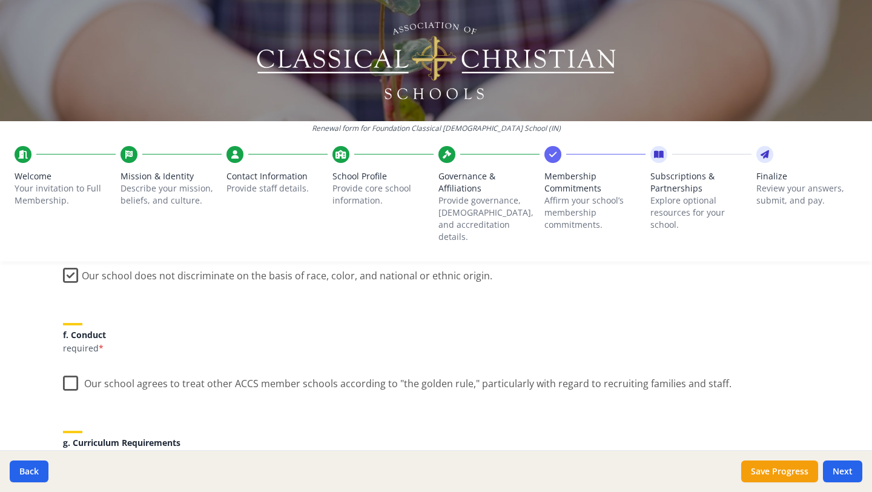
scroll to position [756, 0]
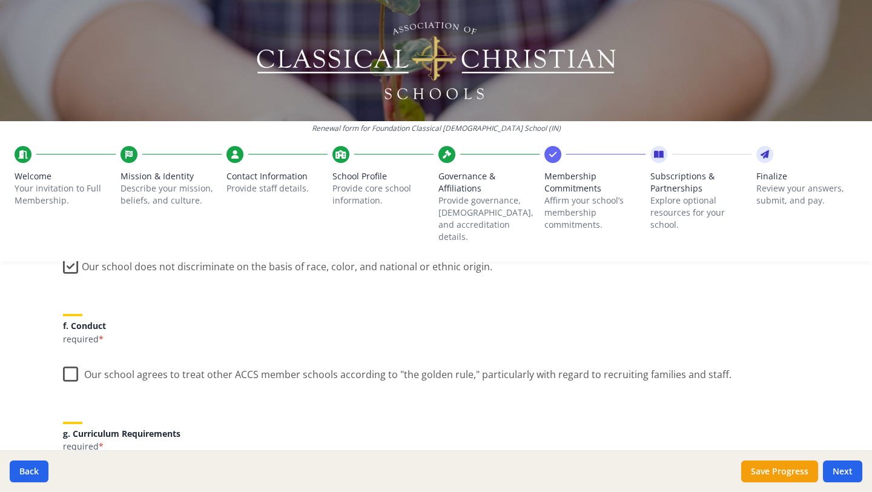
click at [72, 360] on label "Our school agrees to treat other ACCS member schools according to "the golden r…" at bounding box center [397, 371] width 668 height 26
click at [0, 0] on input "Our school agrees to treat other ACCS member schools according to "the golden r…" at bounding box center [0, 0] width 0 height 0
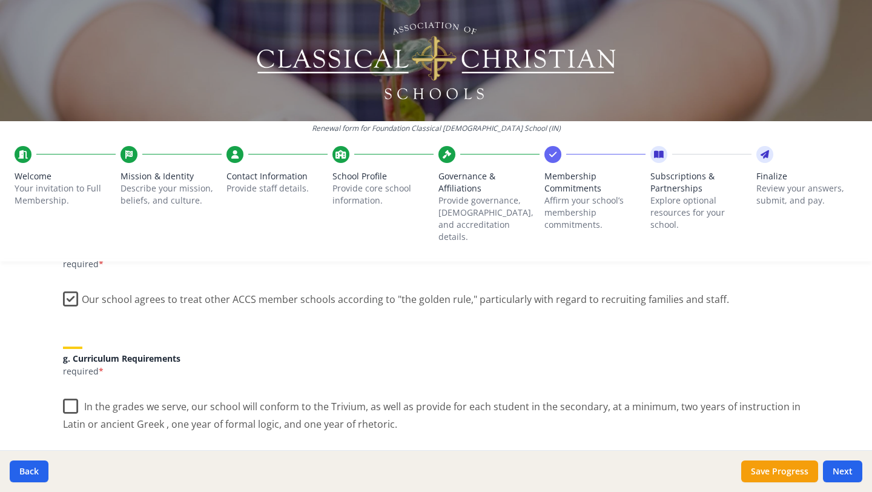
click at [68, 400] on label "In the grades we serve, our school will conform to the Trivium, as well as prov…" at bounding box center [436, 410] width 746 height 41
click at [0, 0] on input "In the grades we serve, our school will conform to the Trivium, as well as prov…" at bounding box center [0, 0] width 0 height 0
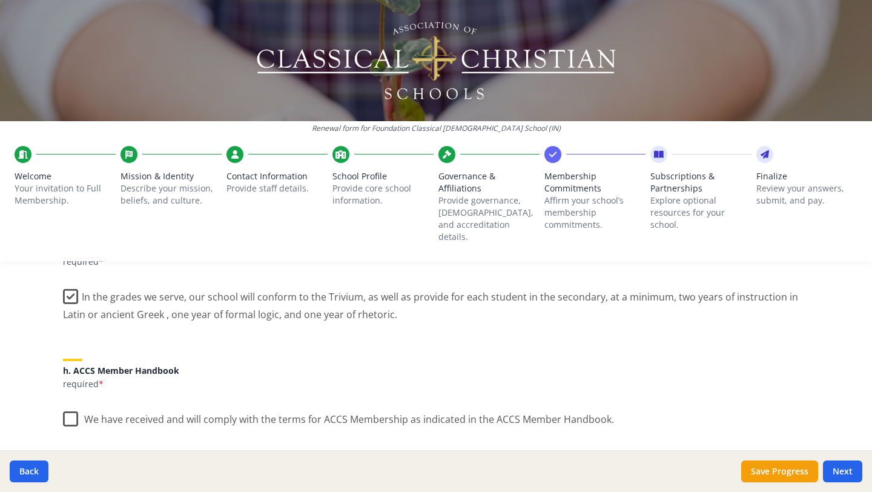
scroll to position [944, 0]
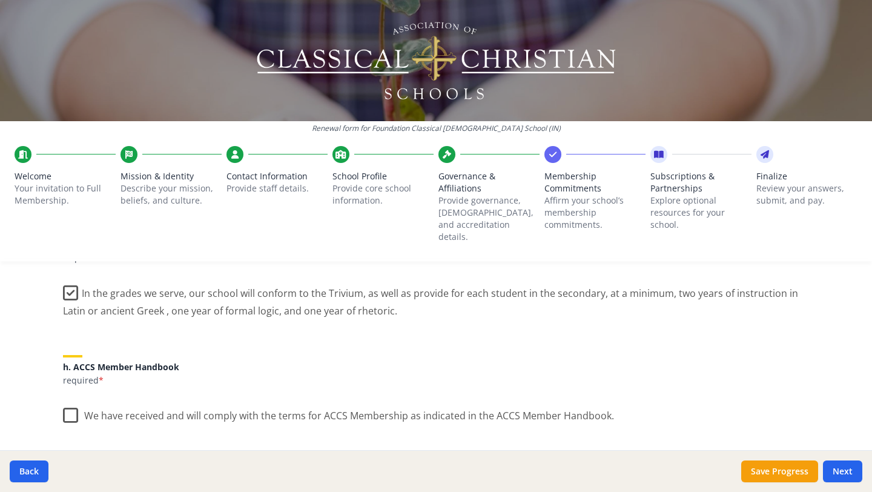
click at [71, 400] on label "We have received and will comply with the terms for ACCS Membership as indicate…" at bounding box center [338, 413] width 551 height 26
click at [0, 0] on input "We have received and will comply with the terms for ACCS Membership as indicate…" at bounding box center [0, 0] width 0 height 0
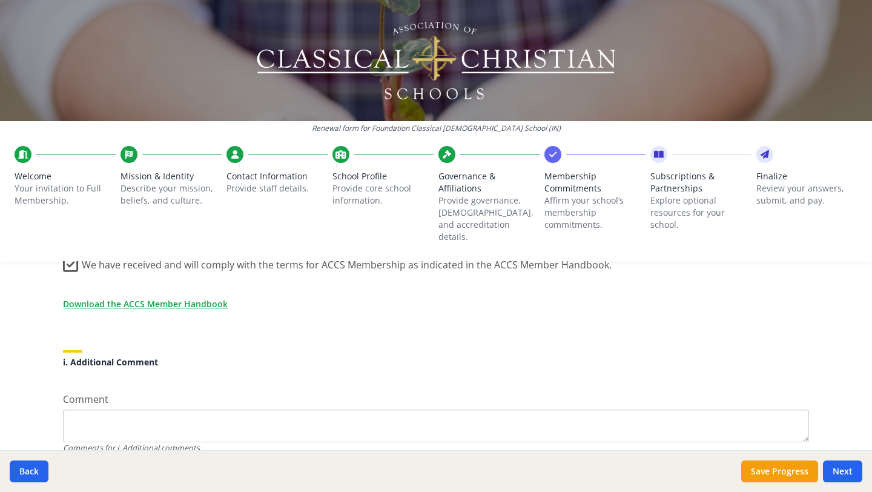
scroll to position [1138, 0]
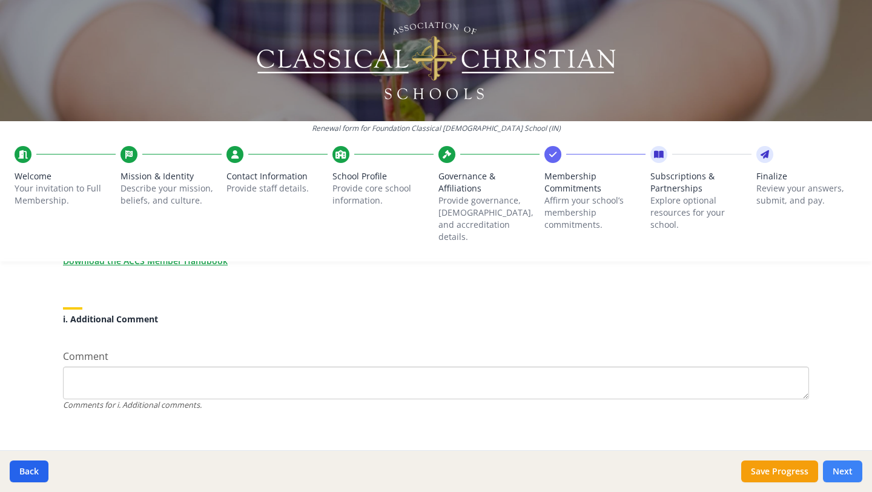
click at [834, 467] on button "Next" at bounding box center [842, 471] width 39 height 22
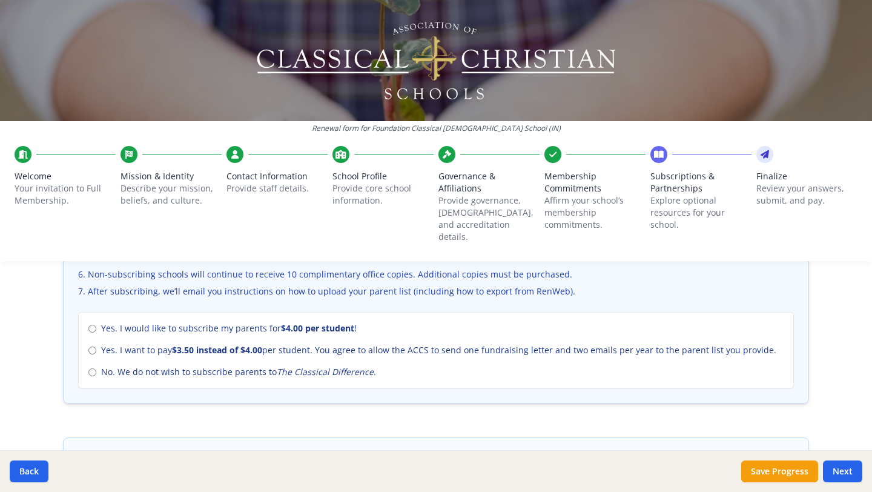
scroll to position [522, 0]
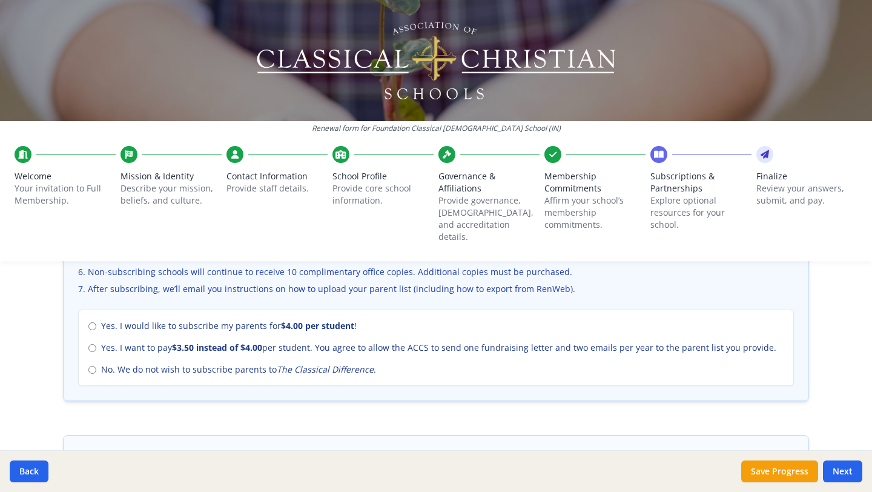
click at [179, 363] on span "No. We do not wish to subscribe parents to The Classical Difference ." at bounding box center [238, 369] width 275 height 12
click at [96, 366] on input "No. We do not wish to subscribe parents to The Classical Difference ." at bounding box center [92, 370] width 8 height 8
radio input "true"
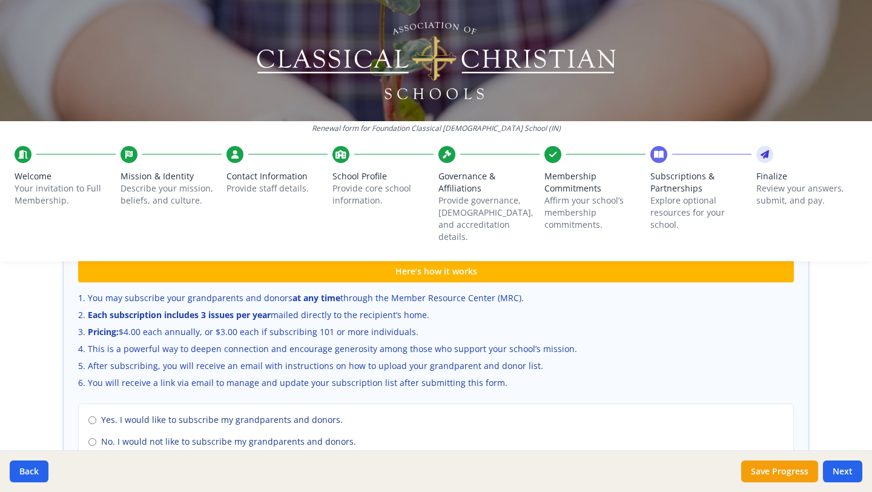
scroll to position [818, 0]
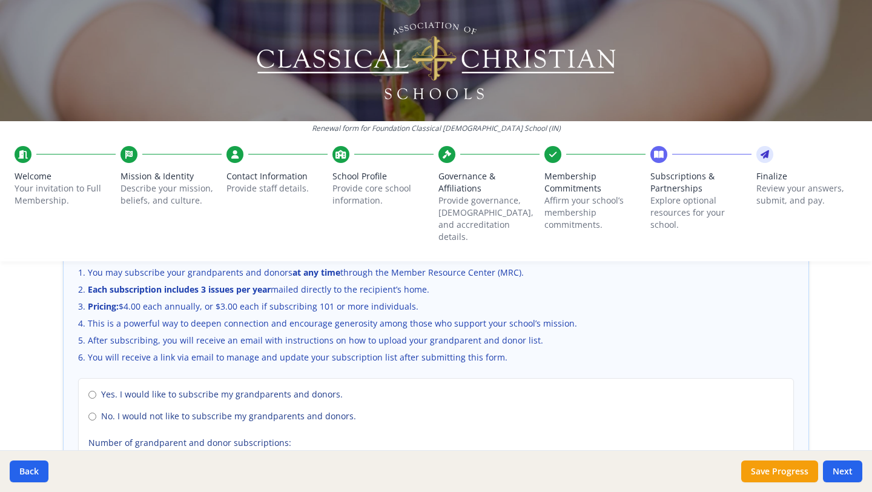
click at [229, 410] on span "No. I would not like to subscribe my grandparents and donors." at bounding box center [228, 416] width 255 height 12
click at [96, 412] on input "No. I would not like to subscribe my grandparents and donors." at bounding box center [92, 416] width 8 height 8
radio input "true"
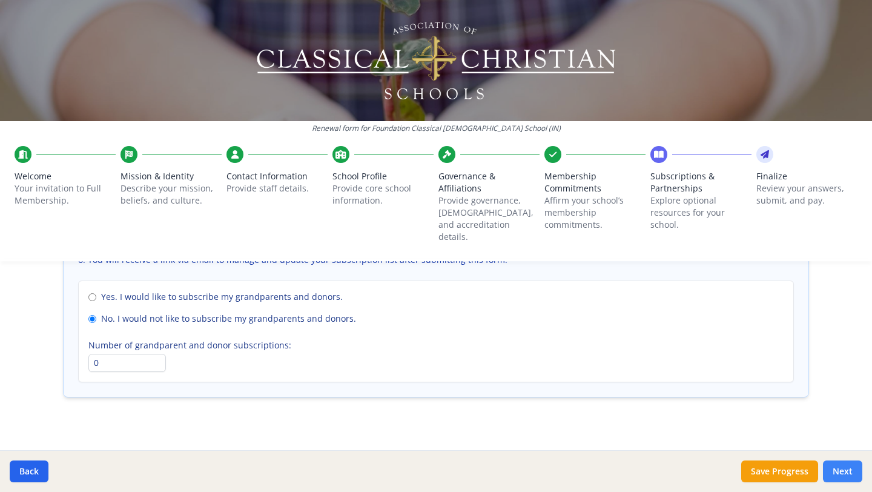
click at [844, 472] on button "Next" at bounding box center [842, 471] width 39 height 22
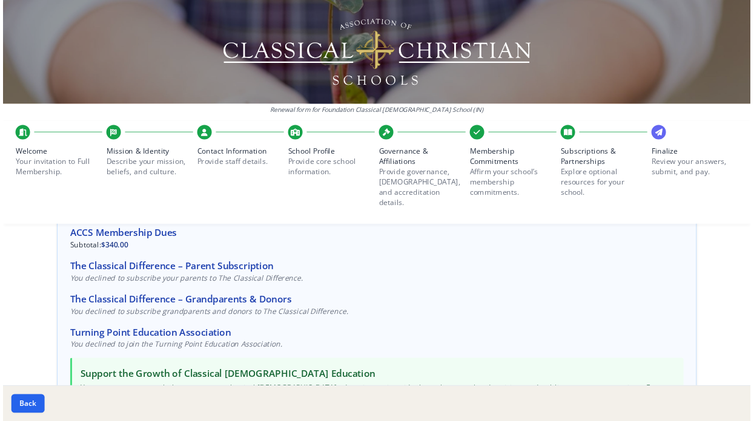
scroll to position [113, 0]
